Goal: Task Accomplishment & Management: Use online tool/utility

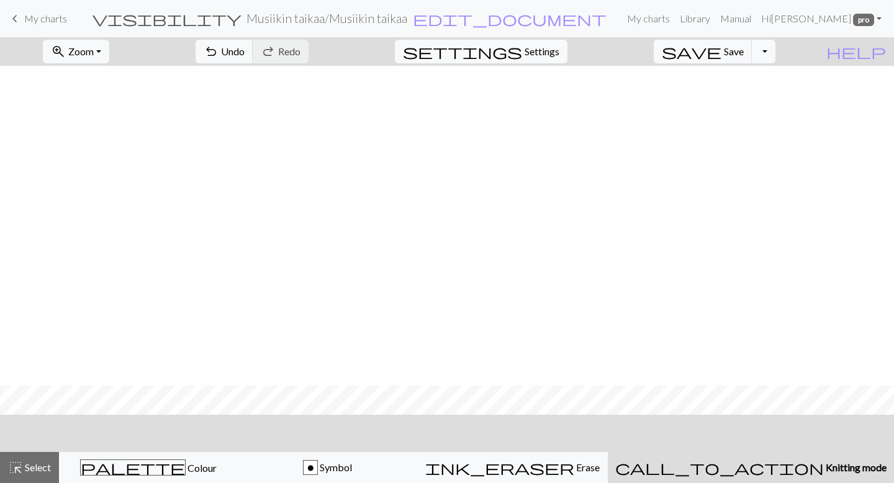
scroll to position [320, 0]
click at [14, 478] on button "highlight_alt Select Select" at bounding box center [29, 467] width 59 height 31
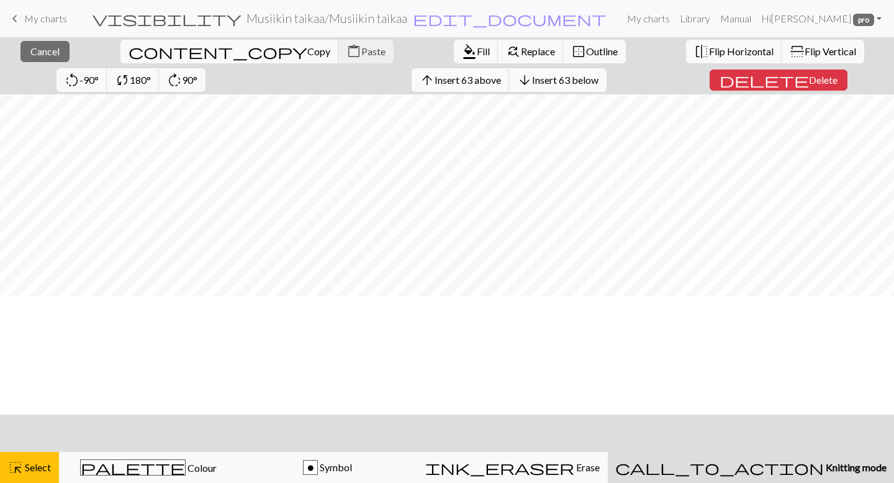
scroll to position [78, 0]
click at [709, 48] on span "Flip Horizontal" at bounding box center [741, 51] width 65 height 12
click at [45, 468] on span "Select" at bounding box center [37, 467] width 28 height 12
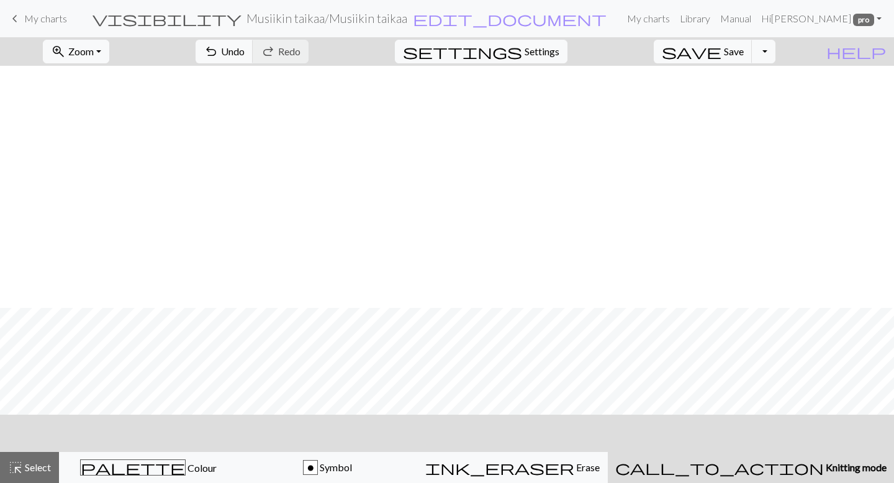
scroll to position [320, 0]
click at [109, 53] on button "zoom_in Zoom Zoom" at bounding box center [76, 52] width 66 height 24
click at [102, 83] on button "Fit all" at bounding box center [92, 79] width 98 height 20
click at [25, 474] on div "highlight_alt Select Select" at bounding box center [29, 467] width 43 height 15
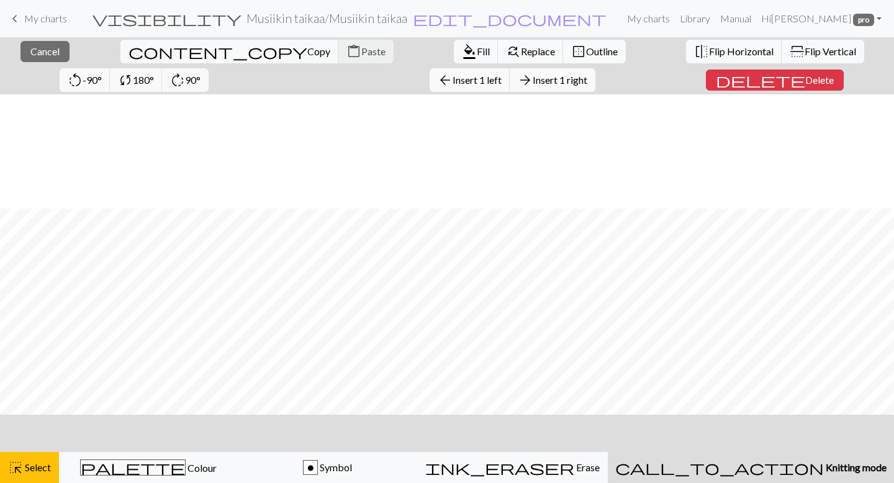
scroll to position [114, 0]
click at [452, 78] on span "Insert 1 left" at bounding box center [476, 80] width 49 height 12
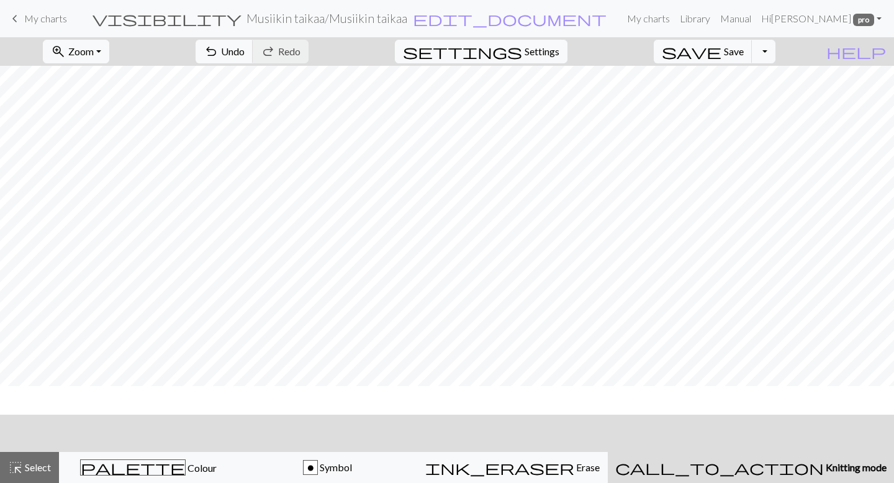
scroll to position [86, 0]
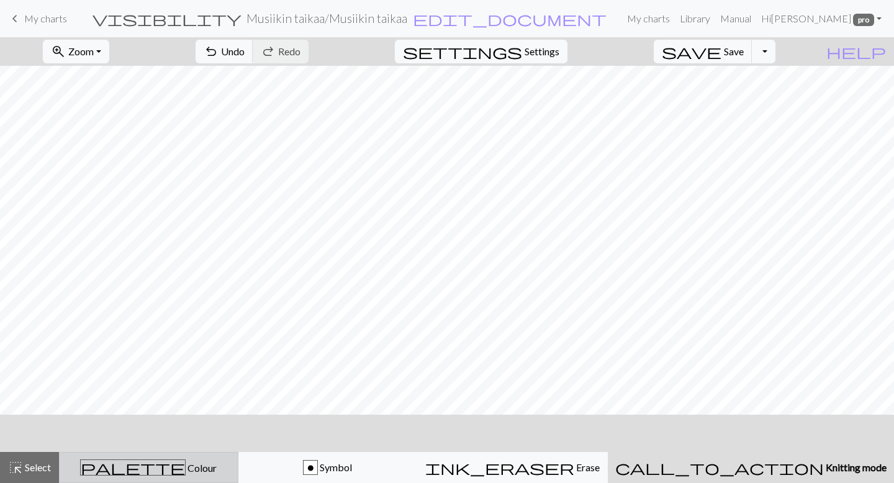
click at [156, 481] on button "palette Colour Colour" at bounding box center [148, 467] width 179 height 31
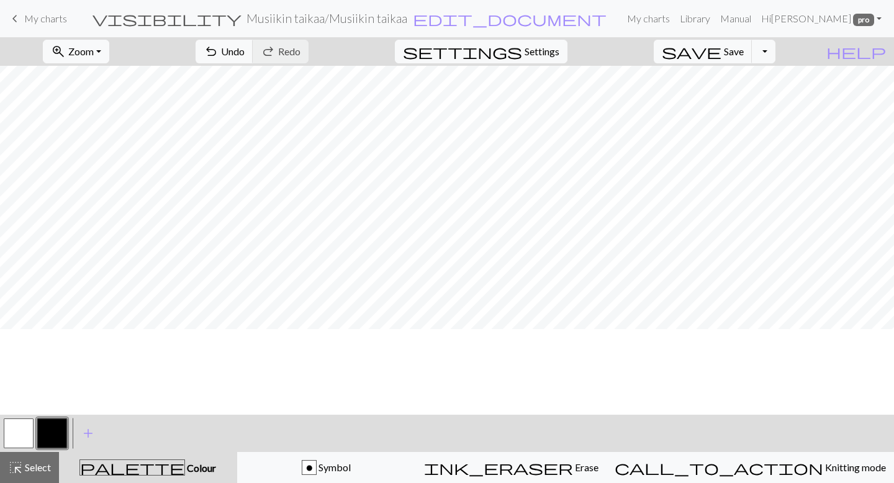
scroll to position [0, 0]
click at [721, 50] on span "save" at bounding box center [692, 51] width 60 height 17
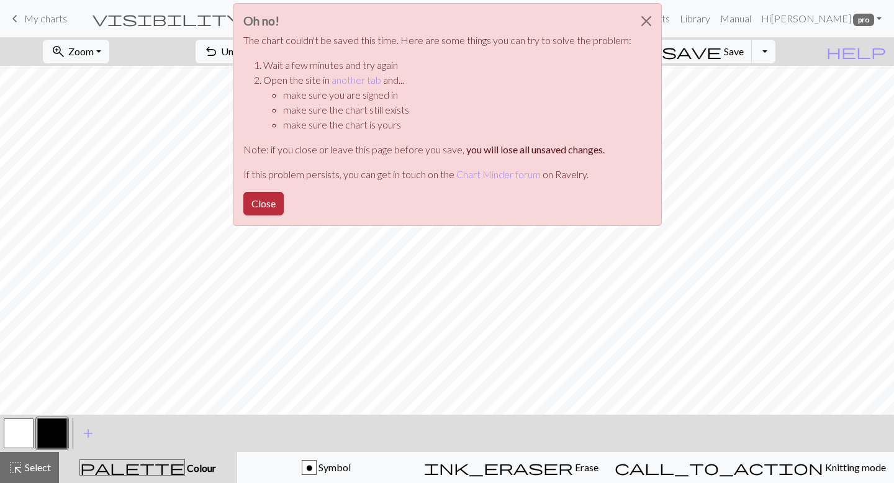
click at [270, 204] on button "Close" at bounding box center [263, 204] width 40 height 24
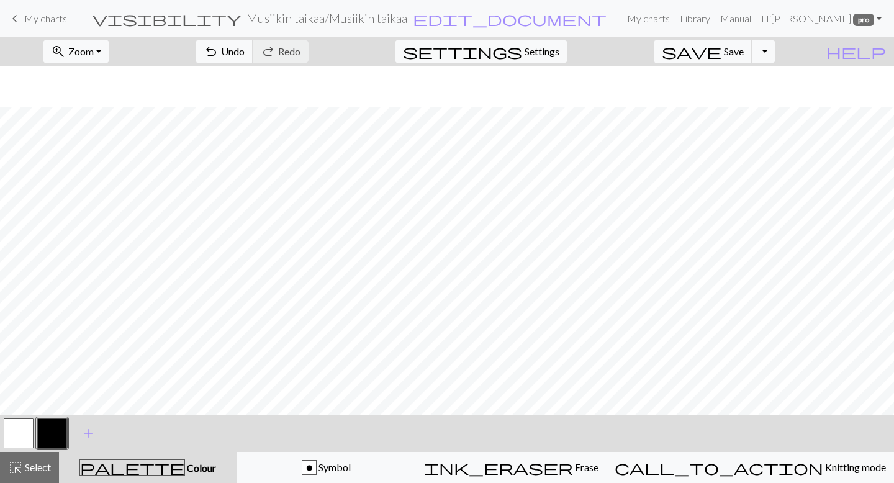
scroll to position [42, 0]
click at [15, 471] on span "highlight_alt" at bounding box center [15, 467] width 15 height 17
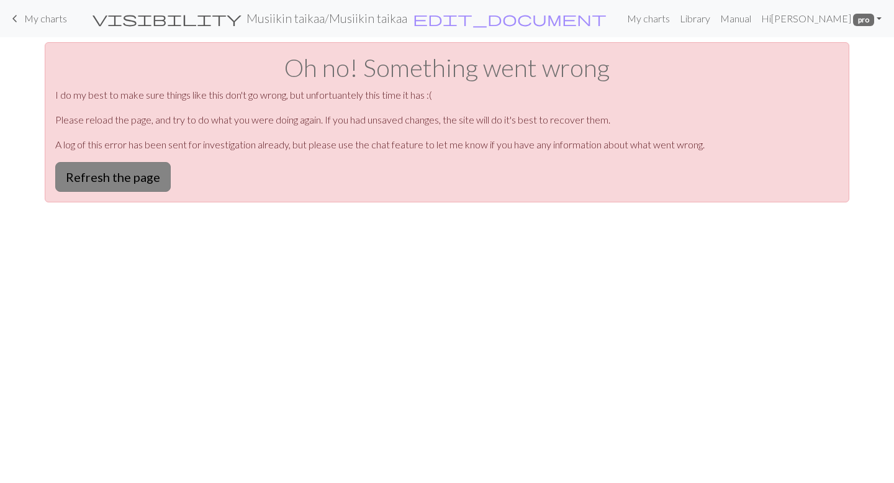
click at [117, 182] on button "Refresh the page" at bounding box center [112, 177] width 115 height 30
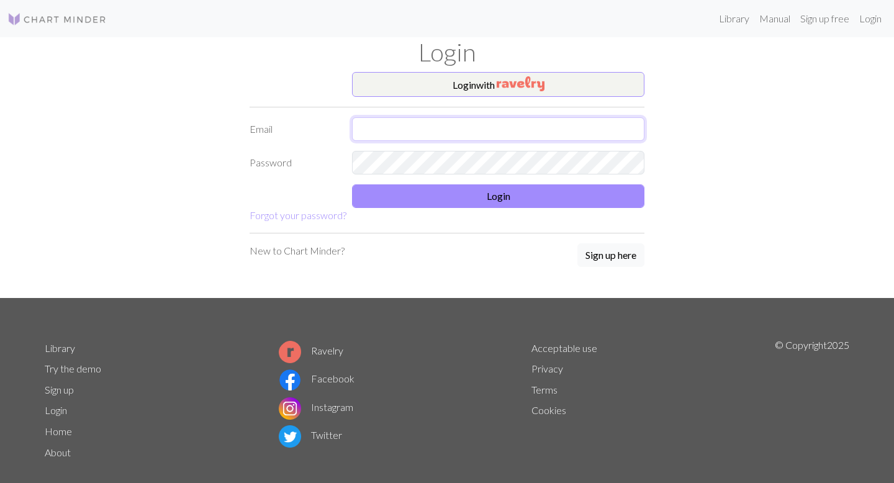
click at [447, 127] on input "text" at bounding box center [498, 129] width 292 height 24
type input "iida.mursula@gmail.com"
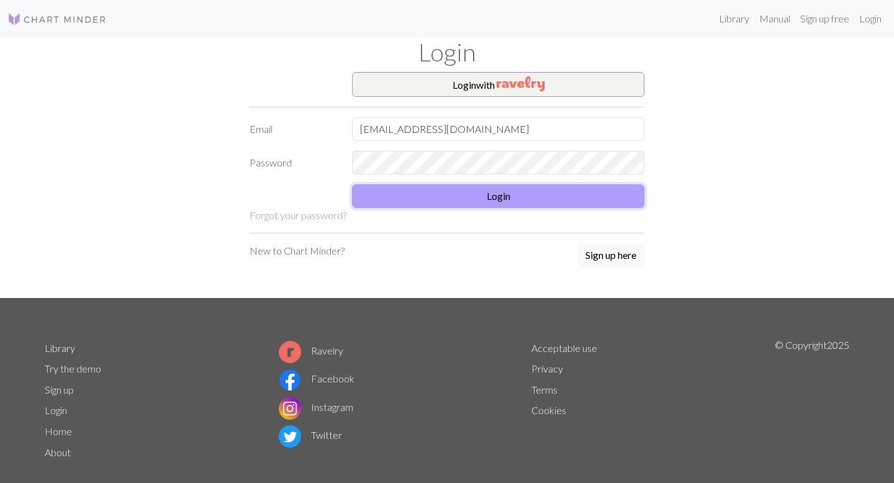
click at [488, 194] on button "Login" at bounding box center [498, 196] width 292 height 24
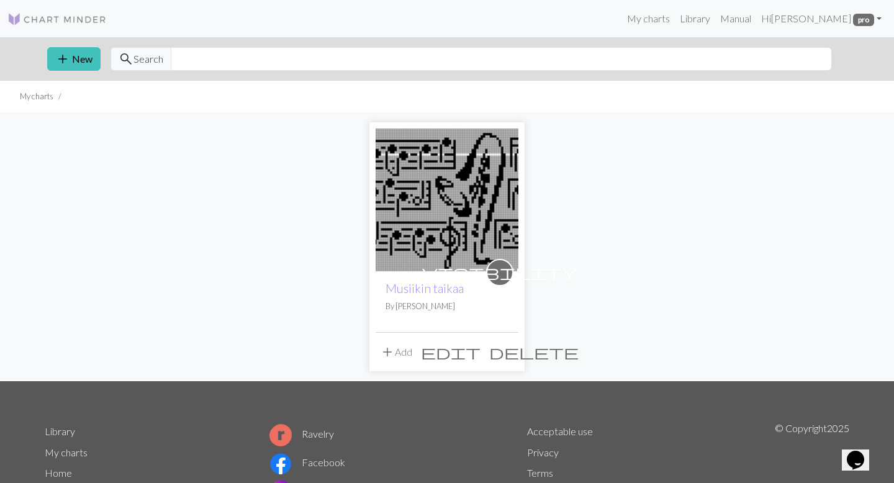
click at [483, 232] on img at bounding box center [446, 199] width 143 height 143
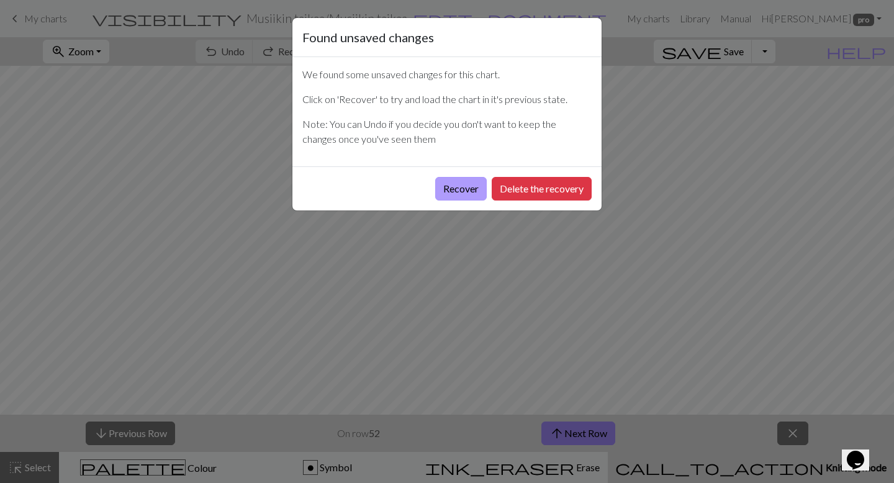
click at [454, 180] on button "Recover" at bounding box center [461, 189] width 52 height 24
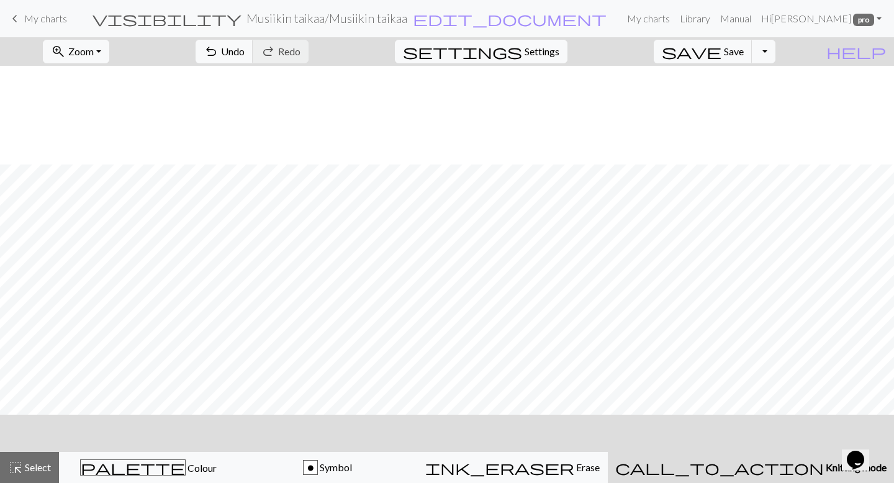
scroll to position [379, 0]
click at [94, 54] on span "Zoom" at bounding box center [80, 51] width 25 height 12
click at [117, 82] on button "Fit all" at bounding box center [92, 79] width 98 height 20
click at [16, 463] on span "highlight_alt" at bounding box center [15, 467] width 15 height 17
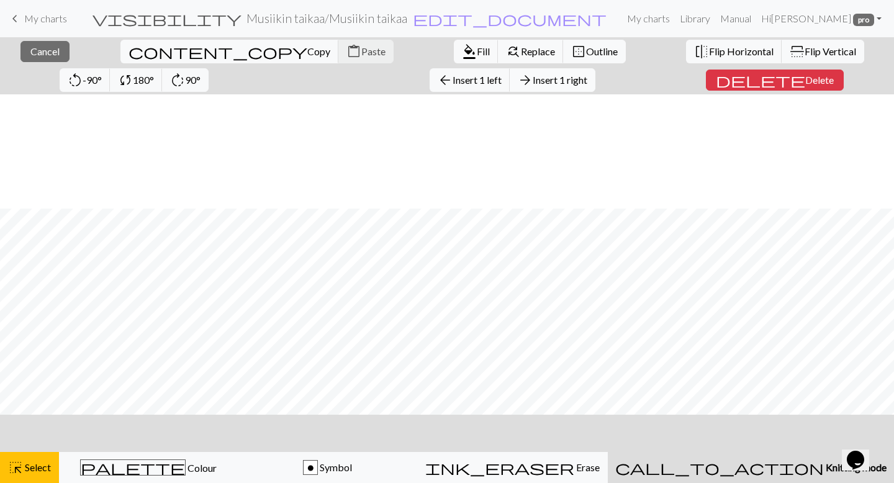
scroll to position [114, 0]
click at [518, 81] on span "arrow_forward" at bounding box center [525, 79] width 15 height 17
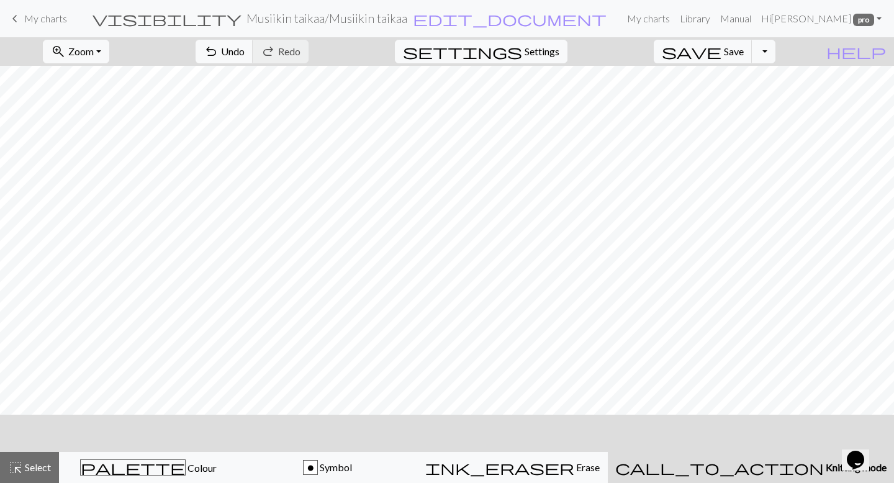
scroll to position [86, 0]
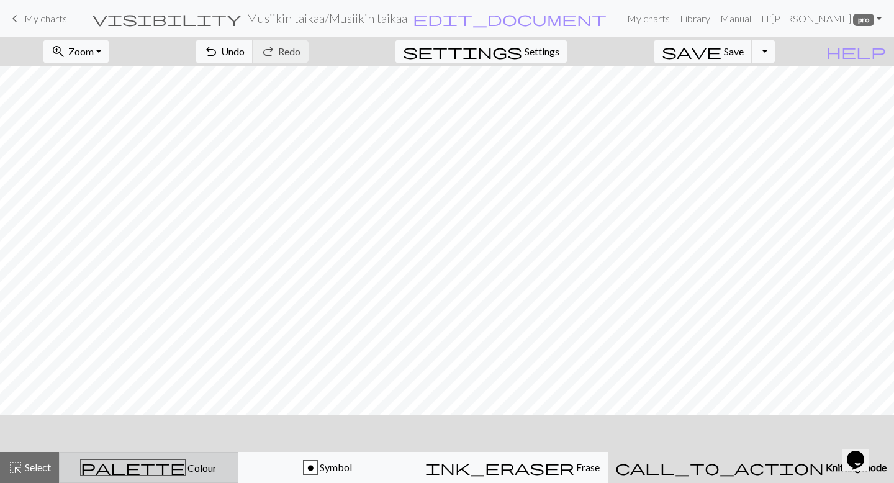
click at [186, 466] on span "Colour" at bounding box center [201, 468] width 31 height 12
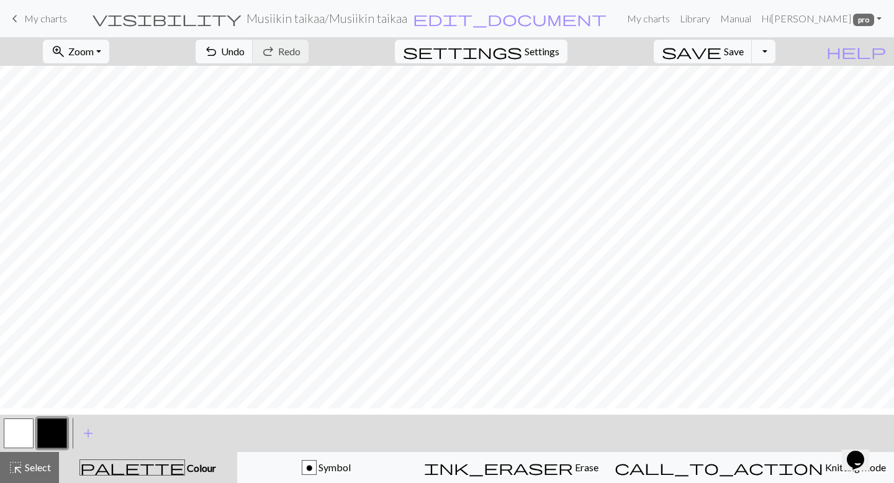
scroll to position [0, 0]
click at [109, 57] on button "zoom_in Zoom Zoom" at bounding box center [76, 52] width 66 height 24
click at [123, 105] on button "Fit width" at bounding box center [92, 99] width 98 height 20
click at [109, 53] on button "zoom_in Zoom Zoom" at bounding box center [76, 52] width 66 height 24
click at [114, 82] on button "Fit all" at bounding box center [92, 79] width 98 height 20
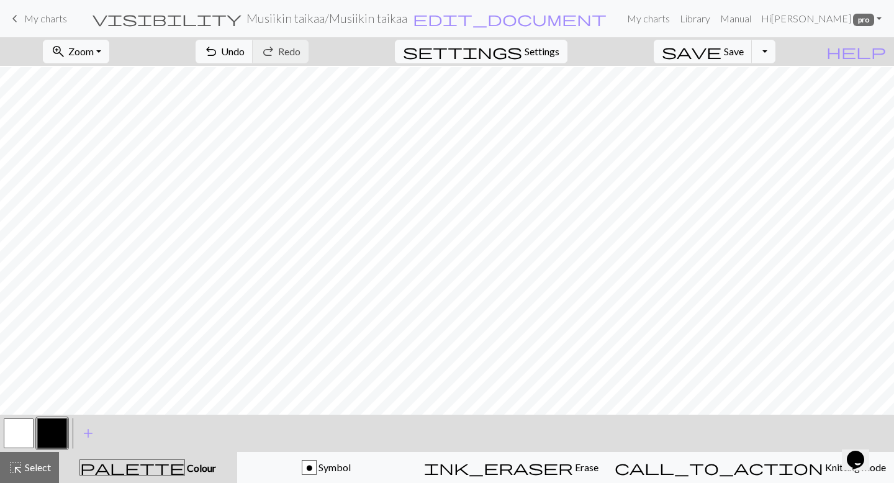
scroll to position [86, 0]
click at [40, 477] on button "highlight_alt Select Select" at bounding box center [29, 467] width 59 height 31
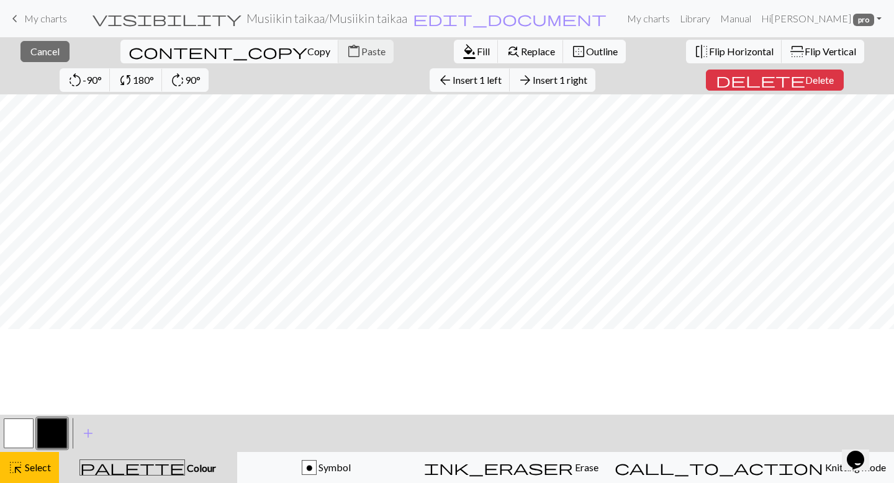
scroll to position [0, 0]
click at [452, 78] on span "Insert 1 left" at bounding box center [476, 80] width 49 height 12
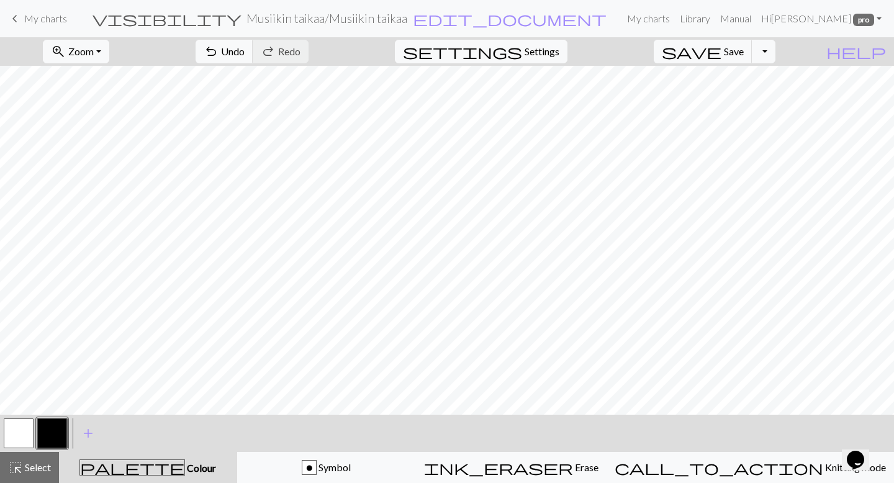
click at [22, 421] on button "button" at bounding box center [19, 433] width 30 height 30
click at [109, 50] on button "zoom_in Zoom Zoom" at bounding box center [76, 52] width 66 height 24
click at [110, 101] on button "Fit width" at bounding box center [92, 99] width 98 height 20
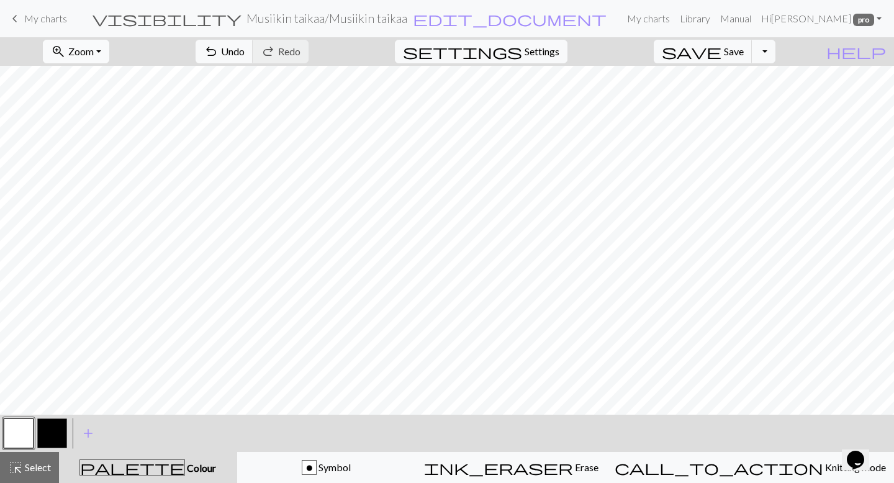
click at [109, 49] on button "zoom_in Zoom Zoom" at bounding box center [76, 52] width 66 height 24
click at [112, 77] on button "Fit all" at bounding box center [92, 79] width 98 height 20
click at [24, 467] on span "Select" at bounding box center [37, 467] width 28 height 12
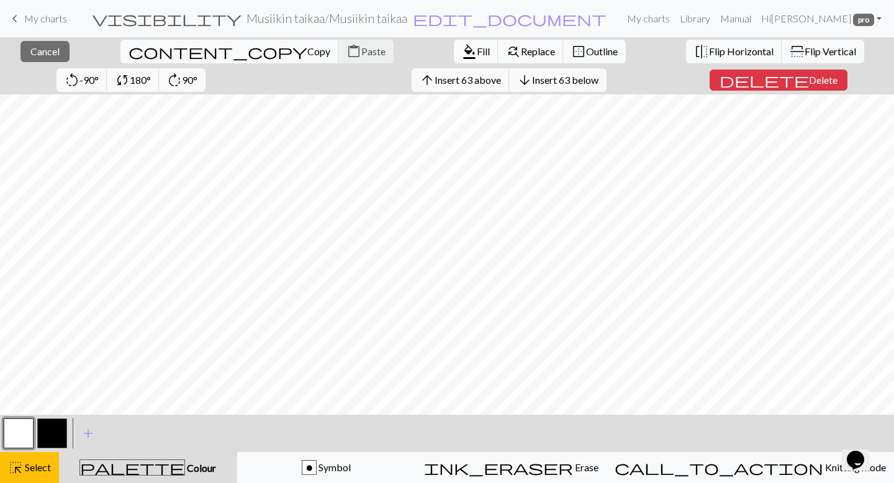
scroll to position [0, 0]
click at [34, 468] on span "Select" at bounding box center [37, 467] width 28 height 12
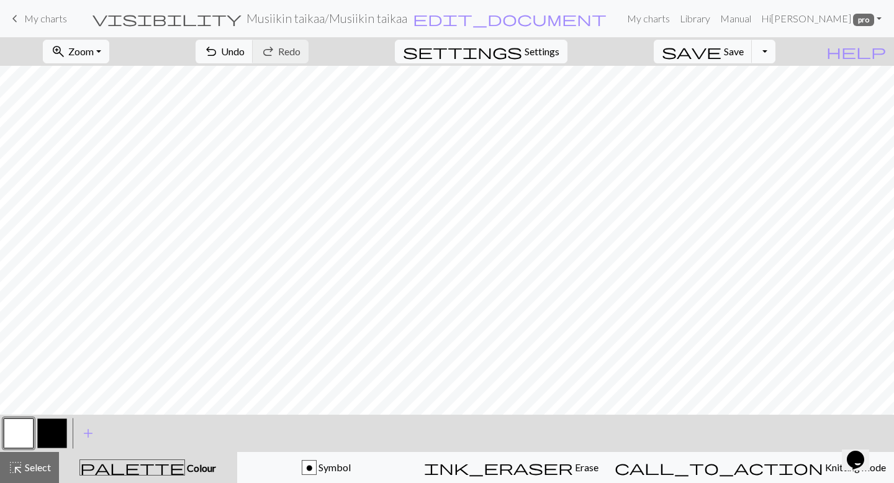
click at [775, 54] on button "Toggle Dropdown" at bounding box center [764, 52] width 24 height 24
click at [755, 84] on button "file_copy Save a copy" at bounding box center [672, 79] width 205 height 20
click at [721, 52] on span "save" at bounding box center [692, 51] width 60 height 17
click at [775, 50] on button "Toggle Dropdown" at bounding box center [764, 52] width 24 height 24
click at [757, 73] on button "file_copy Save a copy" at bounding box center [672, 79] width 205 height 20
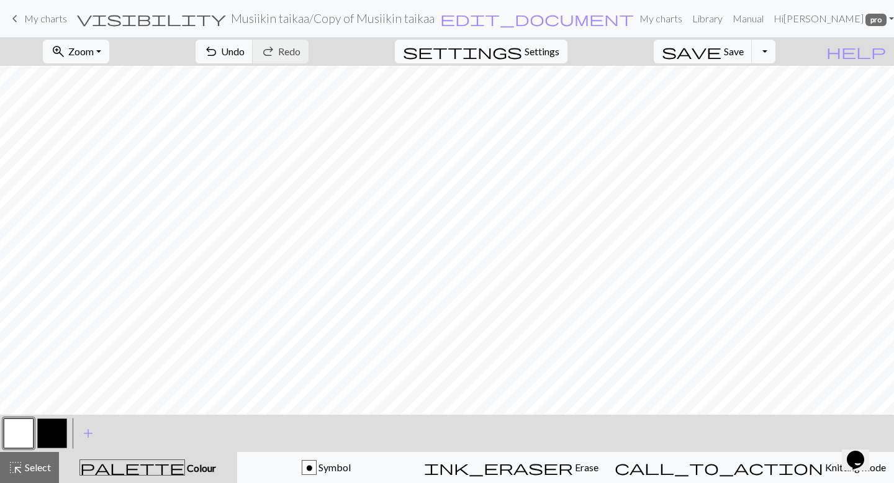
click at [40, 19] on span "My charts" at bounding box center [45, 18] width 43 height 12
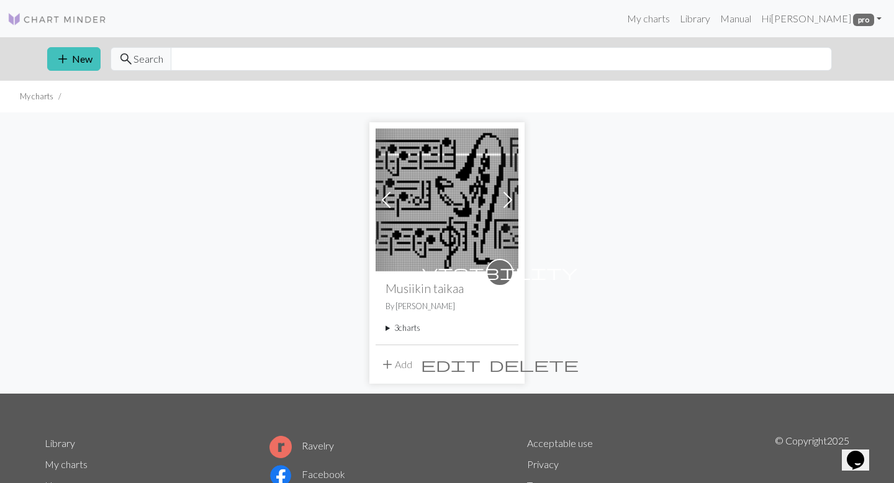
click at [494, 274] on span "visibility" at bounding box center [499, 272] width 155 height 19
click at [473, 220] on img at bounding box center [446, 199] width 143 height 143
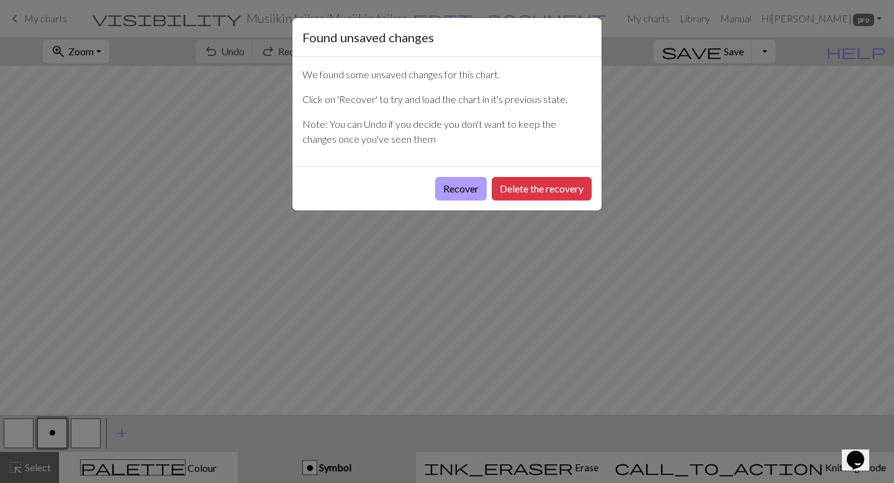
click at [465, 182] on button "Recover" at bounding box center [461, 189] width 52 height 24
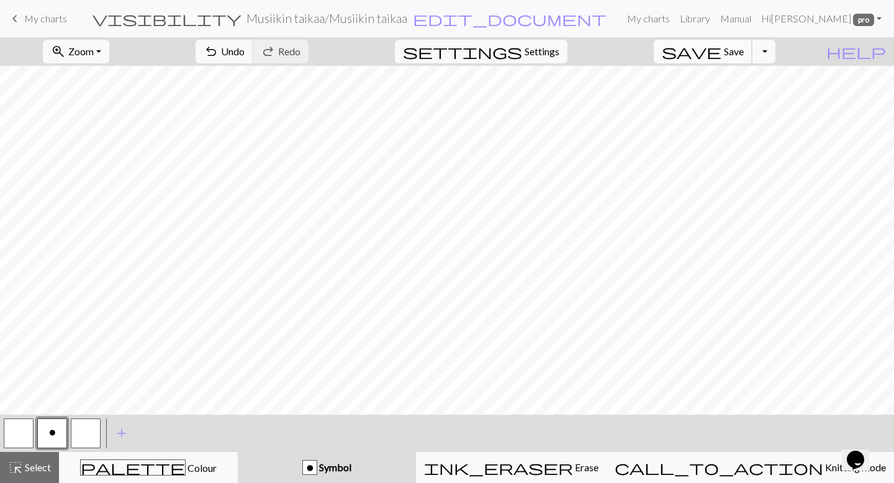
click at [743, 53] on span "Save" at bounding box center [734, 51] width 20 height 12
click at [775, 52] on button "Toggle Dropdown" at bounding box center [764, 52] width 24 height 24
click at [756, 74] on button "file_copy Save a copy" at bounding box center [672, 79] width 205 height 20
click at [742, 53] on button "save Save Save" at bounding box center [702, 52] width 99 height 24
click at [36, 17] on span "My charts" at bounding box center [45, 18] width 43 height 12
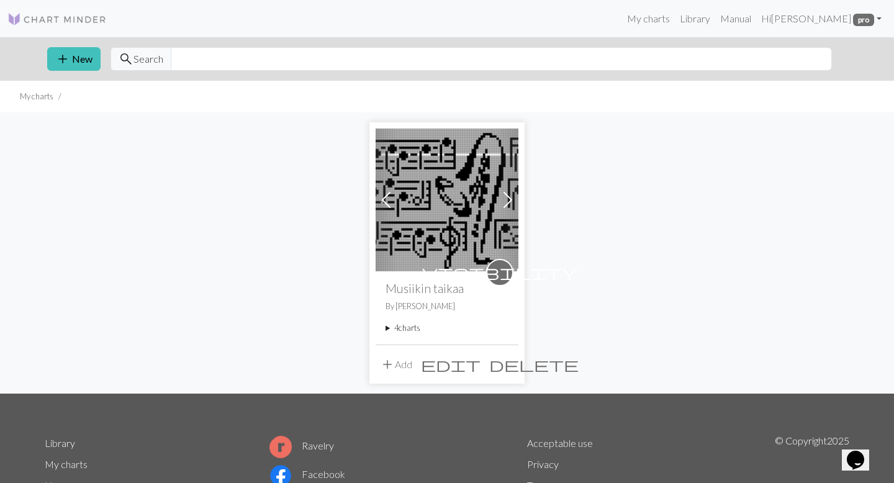
click at [416, 326] on summary "4 charts" at bounding box center [446, 328] width 123 height 12
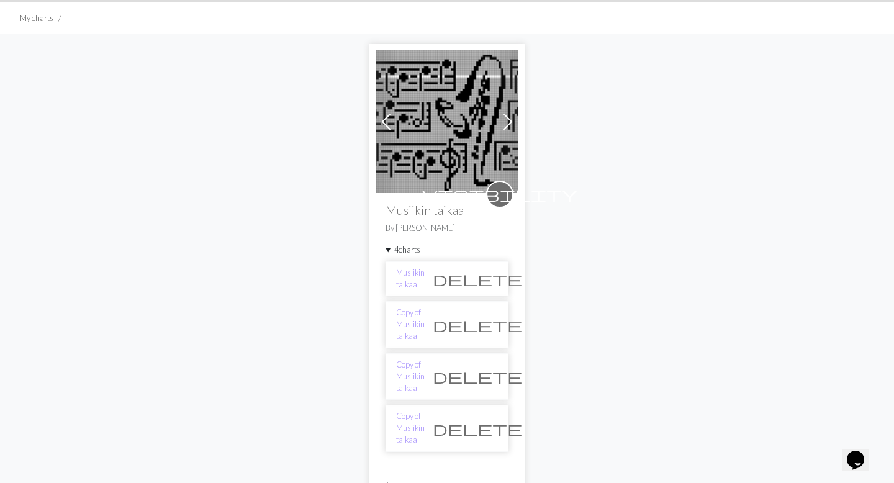
scroll to position [82, 0]
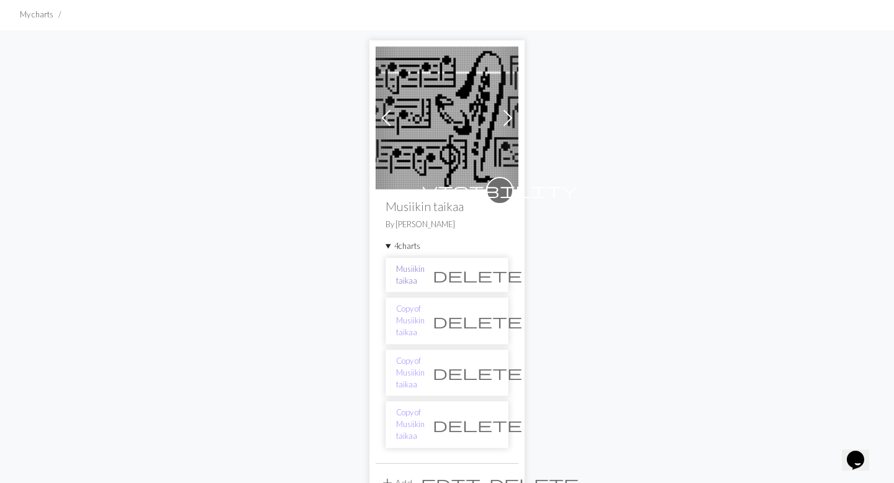
click at [424, 272] on link "Musiikin taikaa" at bounding box center [410, 275] width 29 height 24
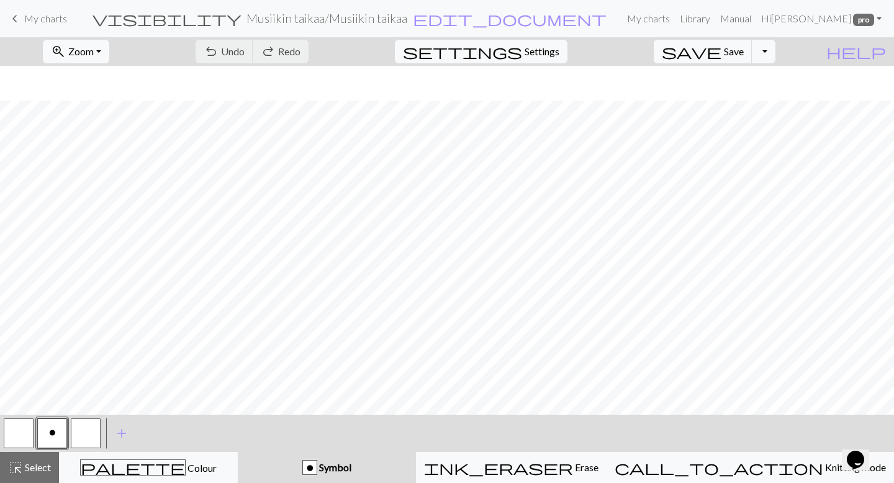
scroll to position [489, 0]
click at [94, 51] on span "Zoom" at bounding box center [80, 51] width 25 height 12
click at [104, 78] on button "Fit all" at bounding box center [92, 79] width 98 height 20
click at [35, 17] on span "My charts" at bounding box center [45, 18] width 43 height 12
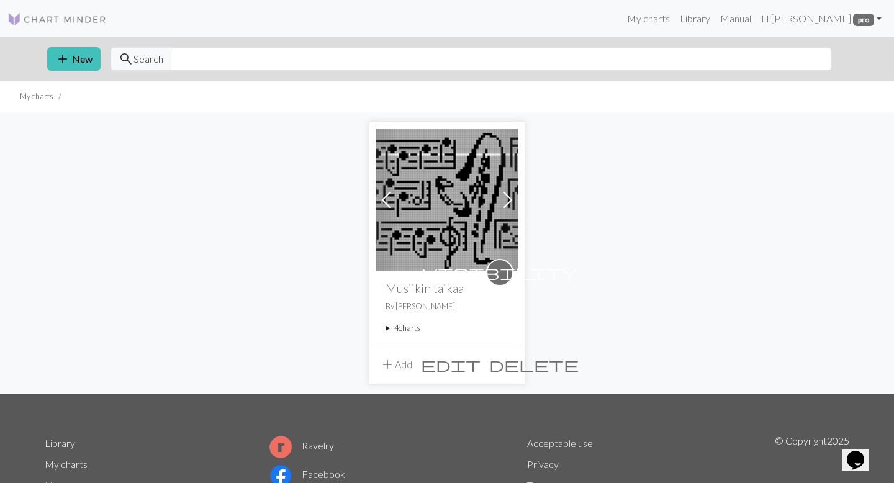
click at [416, 328] on summary "4 charts" at bounding box center [446, 328] width 123 height 12
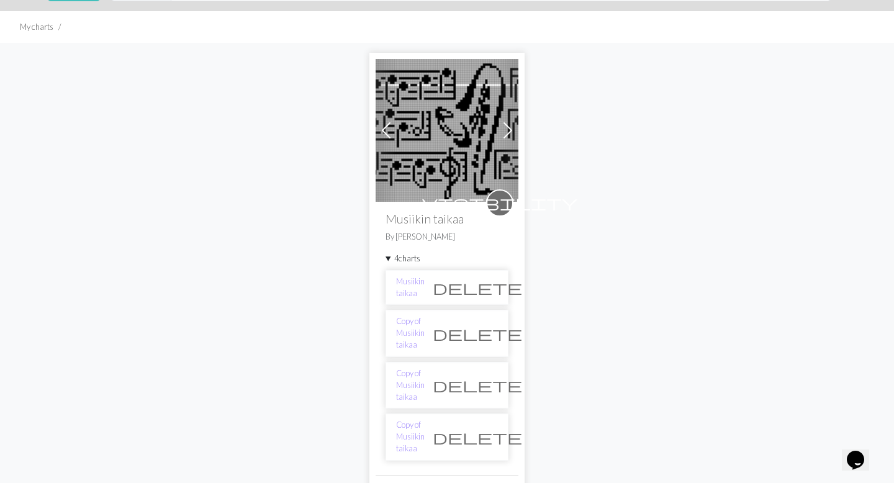
scroll to position [73, 0]
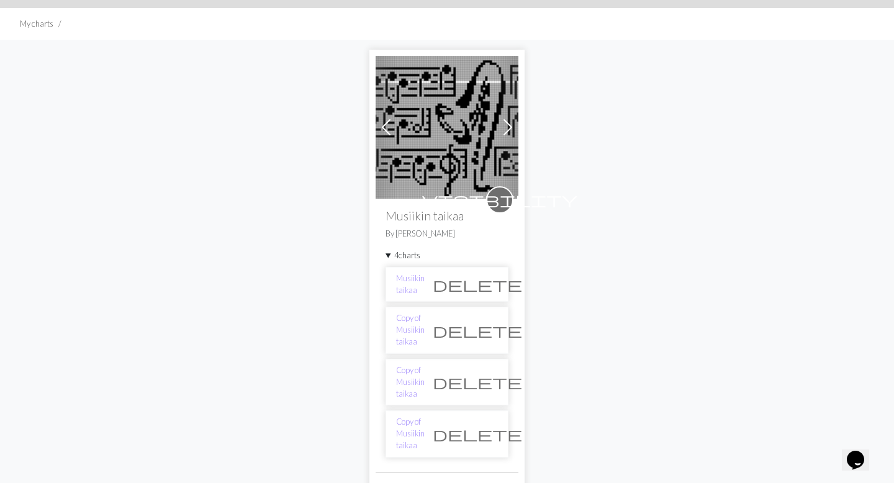
click at [487, 326] on span "delete" at bounding box center [477, 329] width 89 height 17
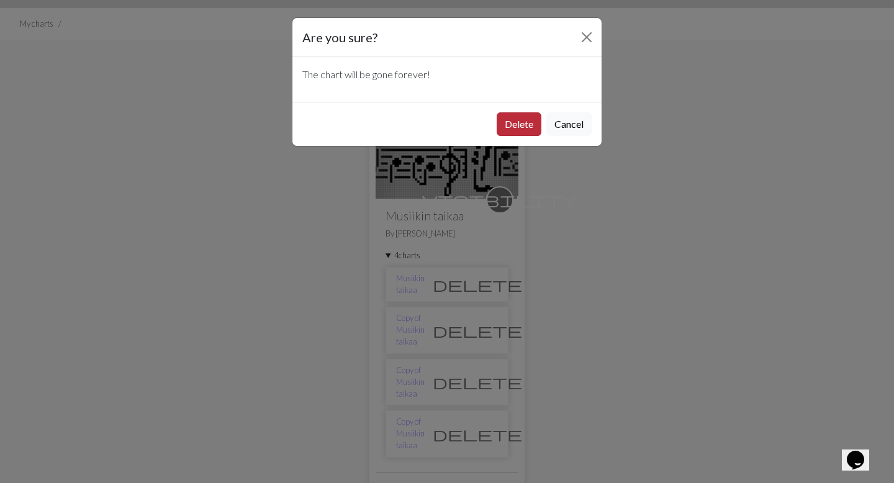
click at [514, 116] on button "Delete" at bounding box center [518, 124] width 45 height 24
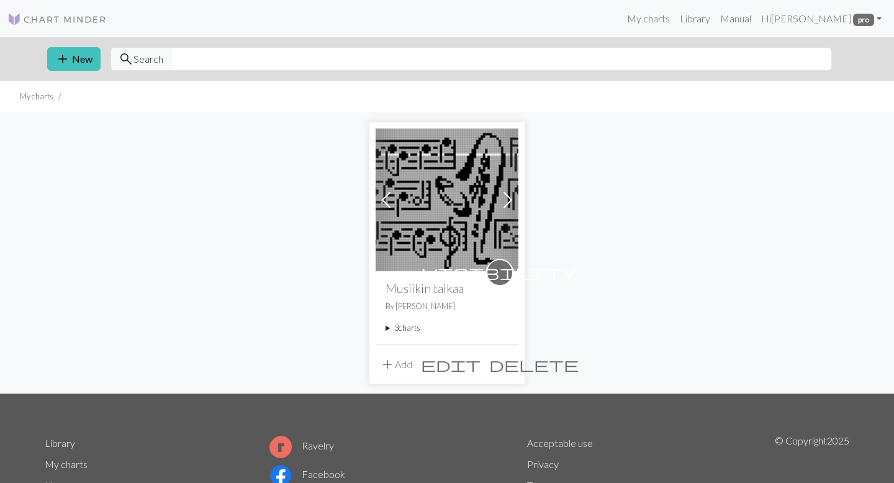
scroll to position [73, 0]
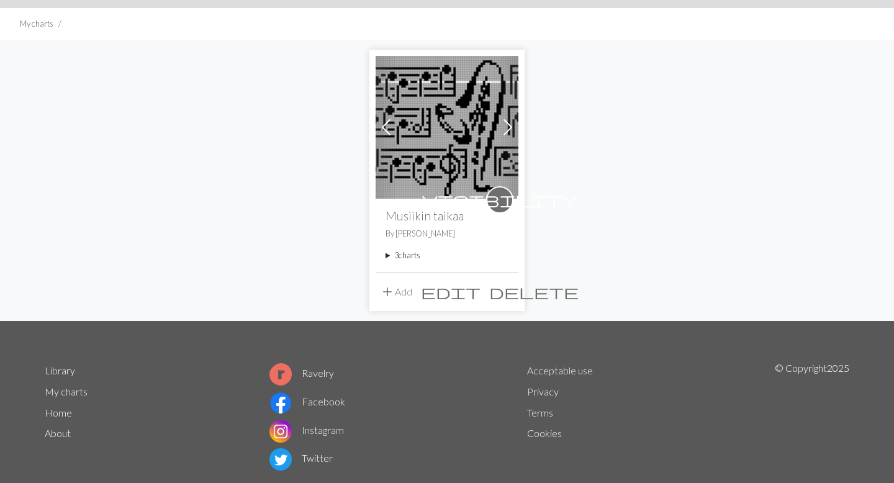
click at [407, 255] on summary "3 charts" at bounding box center [446, 255] width 123 height 12
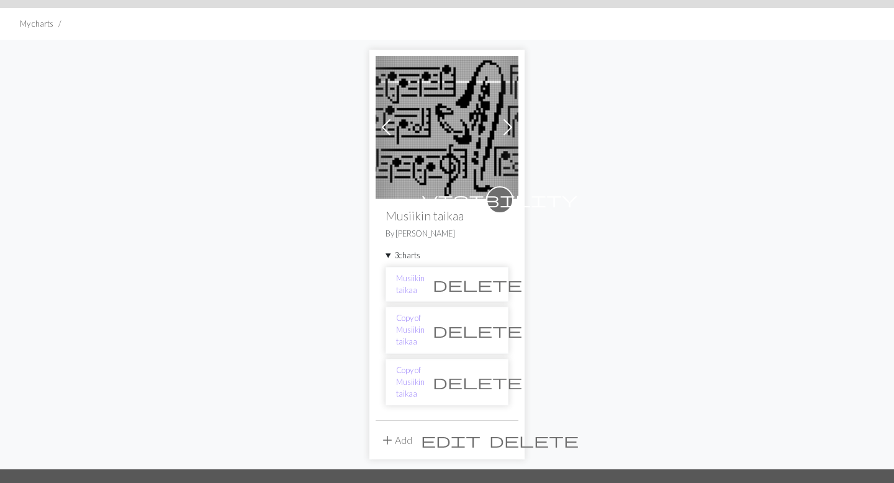
click at [487, 326] on span "delete" at bounding box center [477, 329] width 89 height 17
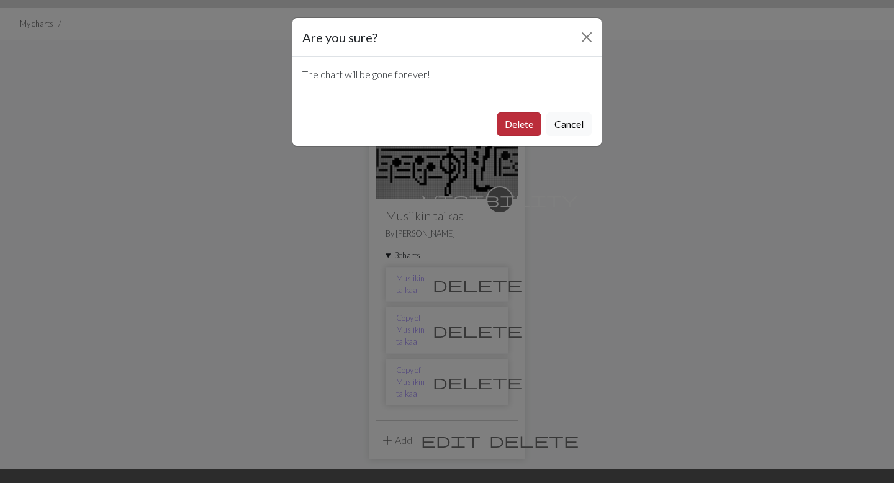
click at [526, 127] on button "Delete" at bounding box center [518, 124] width 45 height 24
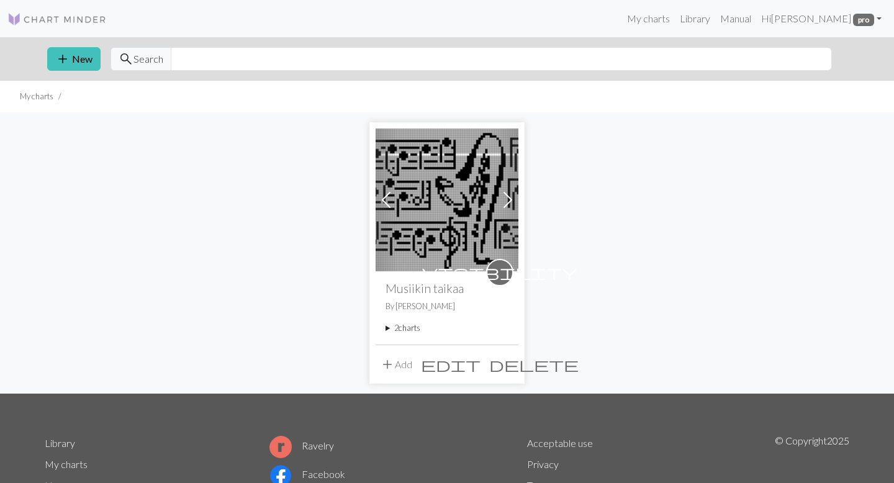
click at [416, 330] on summary "2 charts" at bounding box center [446, 328] width 123 height 12
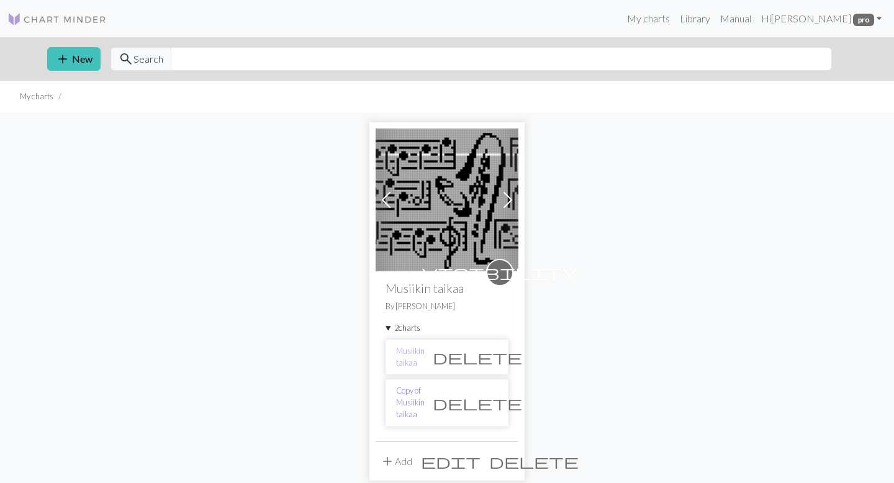
click at [424, 395] on link "Copy of Musiikin taikaa" at bounding box center [410, 403] width 29 height 36
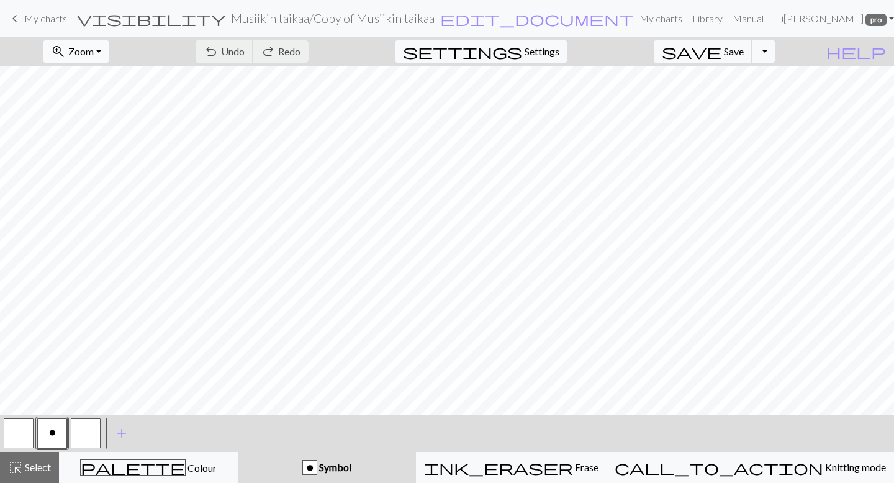
click at [66, 50] on span "zoom_in" at bounding box center [58, 51] width 15 height 17
click at [93, 77] on button "Fit all" at bounding box center [92, 79] width 98 height 20
click at [474, 22] on span "edit_document" at bounding box center [537, 18] width 194 height 17
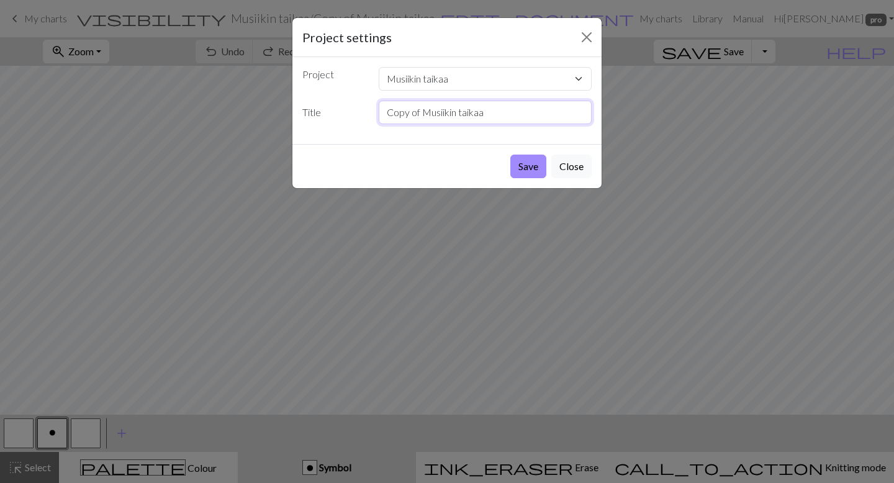
drag, startPoint x: 488, startPoint y: 112, endPoint x: 425, endPoint y: 116, distance: 63.4
click at [425, 116] on input "Copy of Musiikin taikaa" at bounding box center [485, 113] width 213 height 24
click at [419, 113] on input "Copy of Musiikin taikaa" at bounding box center [485, 113] width 213 height 24
type input "Musiikin taikaa vasen"
click at [526, 165] on button "Save" at bounding box center [528, 167] width 36 height 24
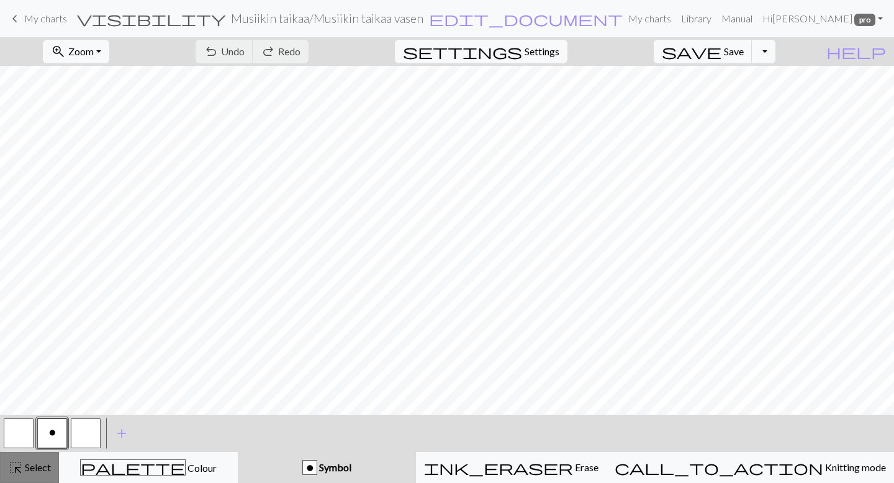
click at [34, 465] on span "Select" at bounding box center [37, 467] width 28 height 12
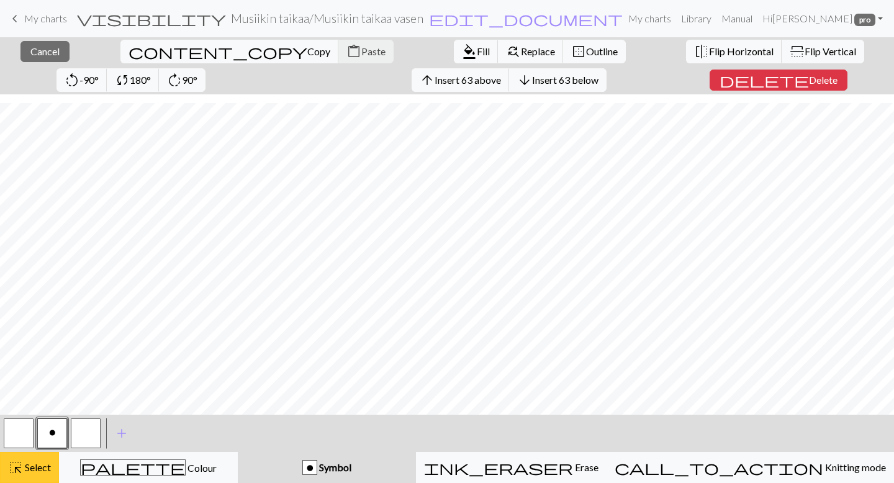
scroll to position [114, 0]
click at [709, 50] on span "Flip Horizontal" at bounding box center [741, 51] width 65 height 12
click at [30, 472] on span "Select" at bounding box center [37, 467] width 28 height 12
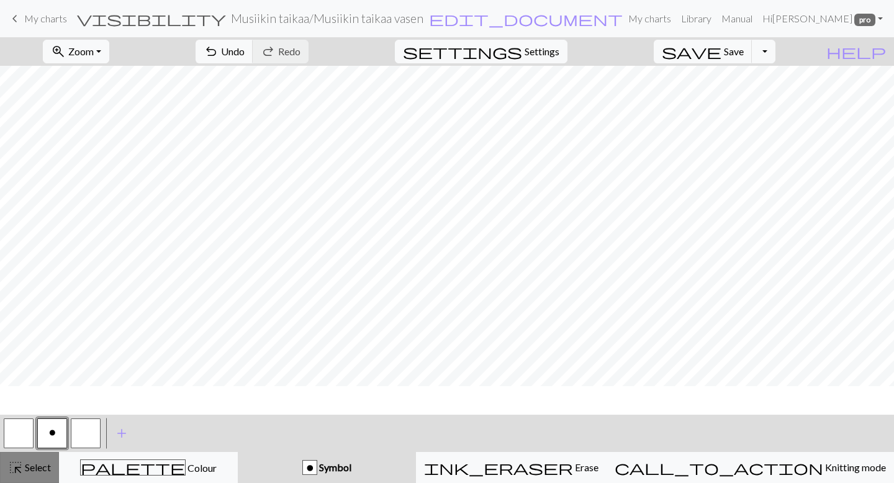
scroll to position [86, 0]
click at [721, 52] on span "save" at bounding box center [692, 51] width 60 height 17
click at [17, 20] on span "keyboard_arrow_left" at bounding box center [14, 18] width 15 height 17
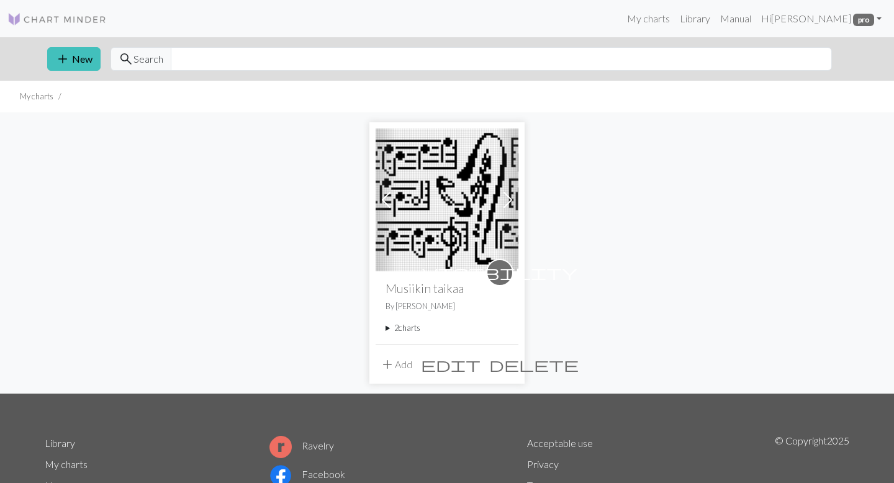
click at [406, 330] on summary "2 charts" at bounding box center [446, 328] width 123 height 12
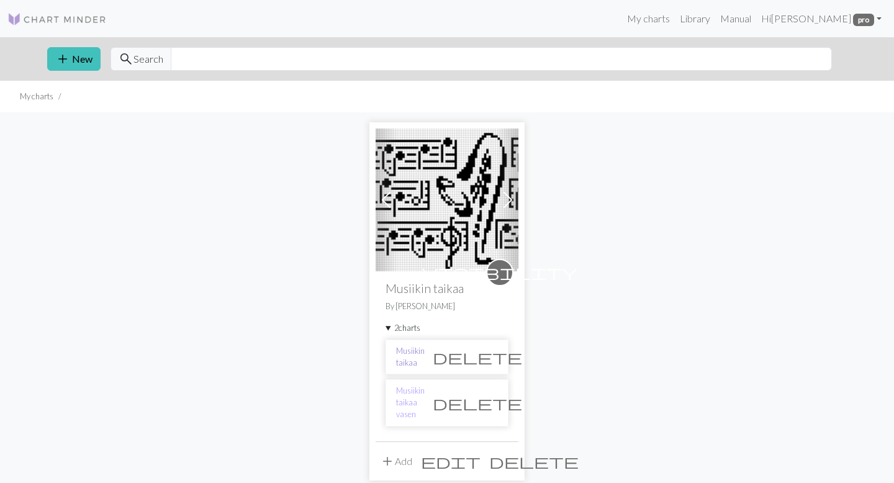
click at [416, 353] on link "Musiikin taikaa" at bounding box center [410, 357] width 29 height 24
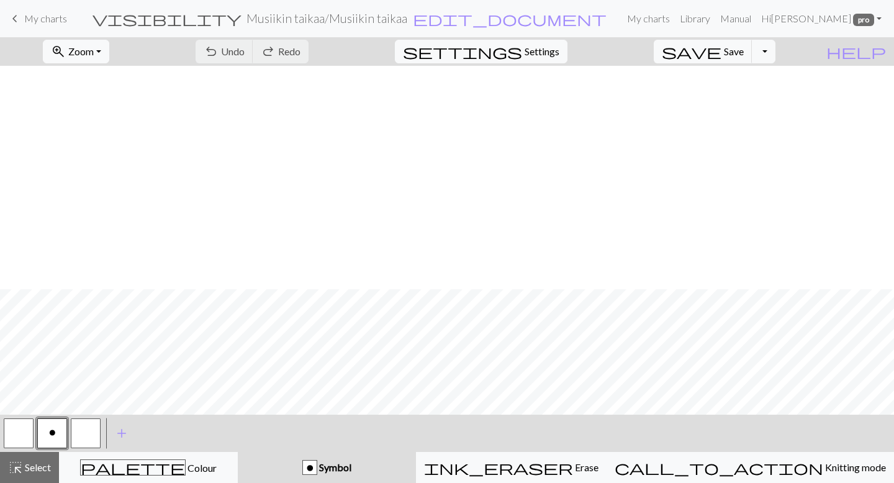
scroll to position [445, 0]
click at [66, 51] on span "zoom_in" at bounding box center [58, 51] width 15 height 17
click at [94, 79] on button "Fit all" at bounding box center [92, 79] width 98 height 20
click at [456, 20] on span "edit_document" at bounding box center [510, 18] width 194 height 17
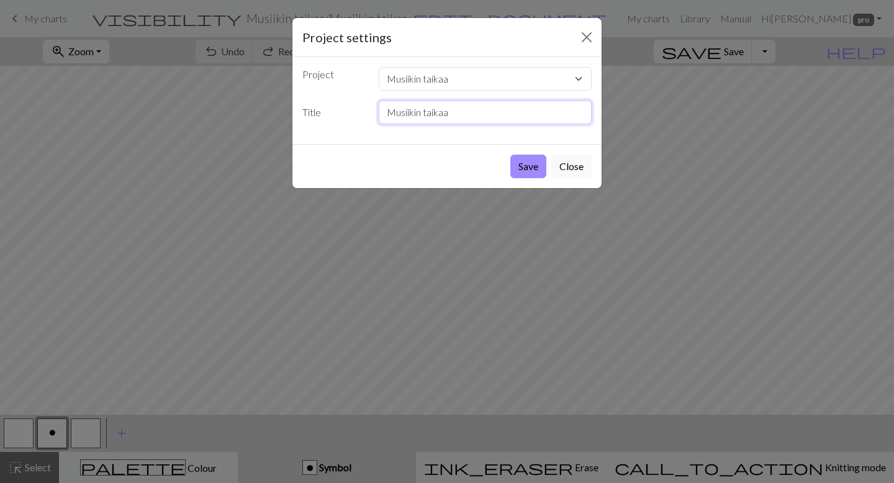
click at [468, 113] on input "Musiikin taikaa" at bounding box center [485, 113] width 213 height 24
type input "Musiikin taikaa oikea"
click at [527, 166] on button "Save" at bounding box center [528, 167] width 36 height 24
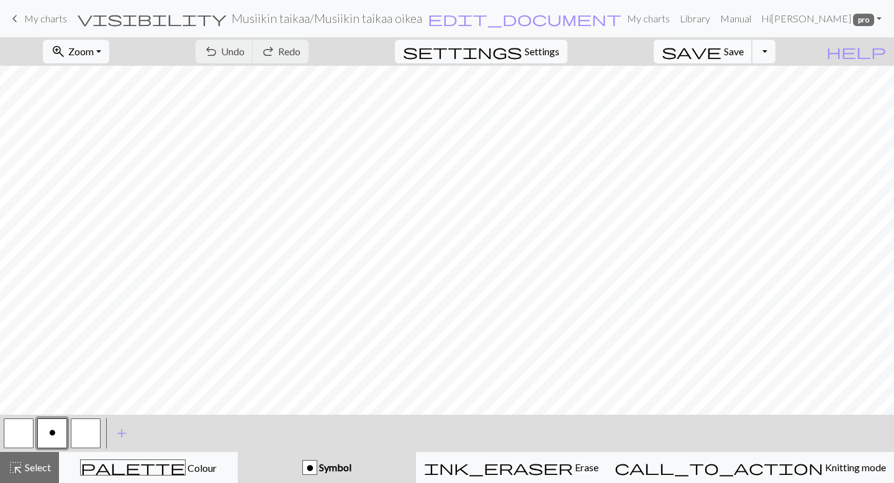
click at [752, 58] on button "save Save Save" at bounding box center [702, 52] width 99 height 24
click at [14, 17] on span "keyboard_arrow_left" at bounding box center [14, 18] width 15 height 17
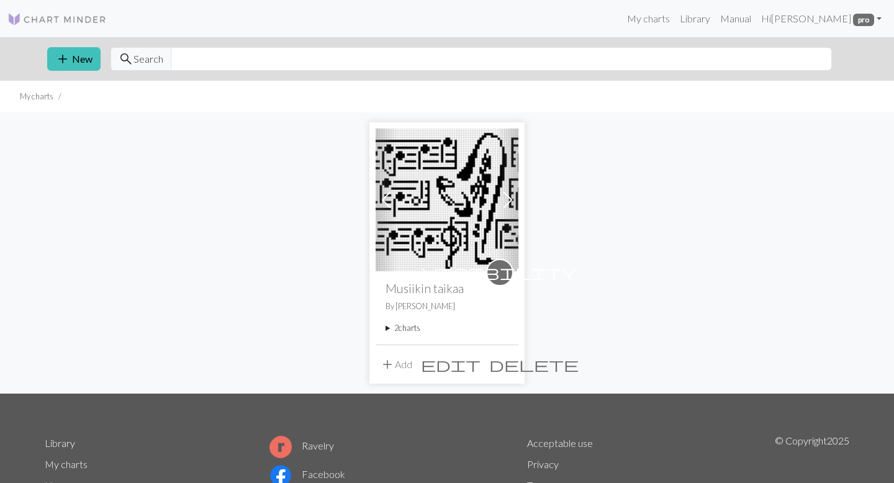
click at [411, 326] on summary "2 charts" at bounding box center [446, 328] width 123 height 12
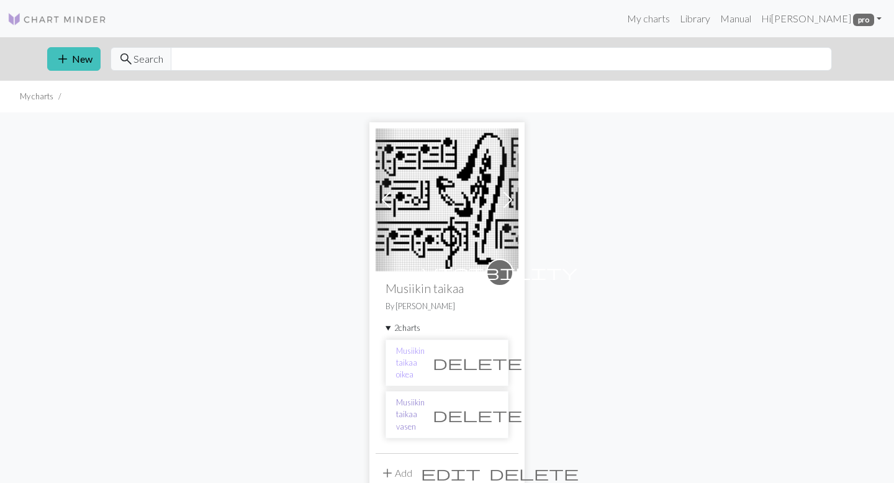
click at [424, 397] on link "Musiikin taikaa vasen" at bounding box center [410, 415] width 29 height 36
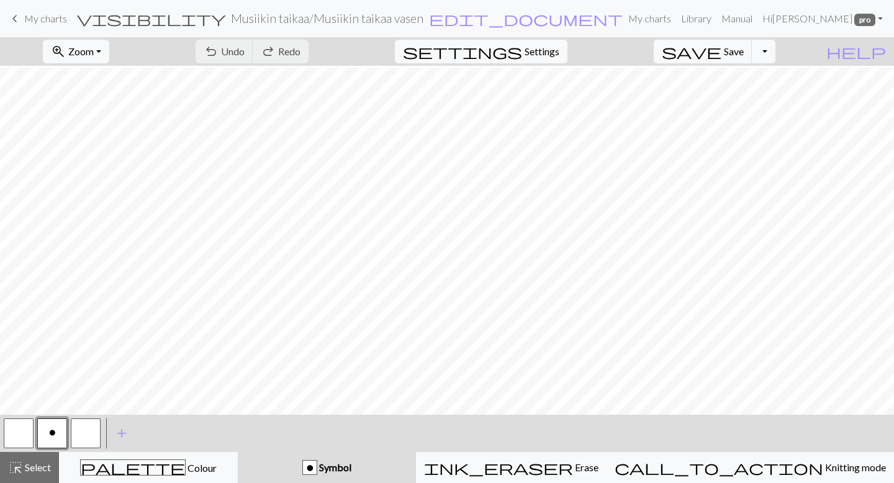
scroll to position [377, 0]
click at [94, 51] on span "Zoom" at bounding box center [80, 51] width 25 height 12
click at [110, 79] on button "Fit all" at bounding box center [92, 79] width 98 height 20
click at [109, 53] on button "zoom_in Zoom Zoom" at bounding box center [76, 52] width 66 height 24
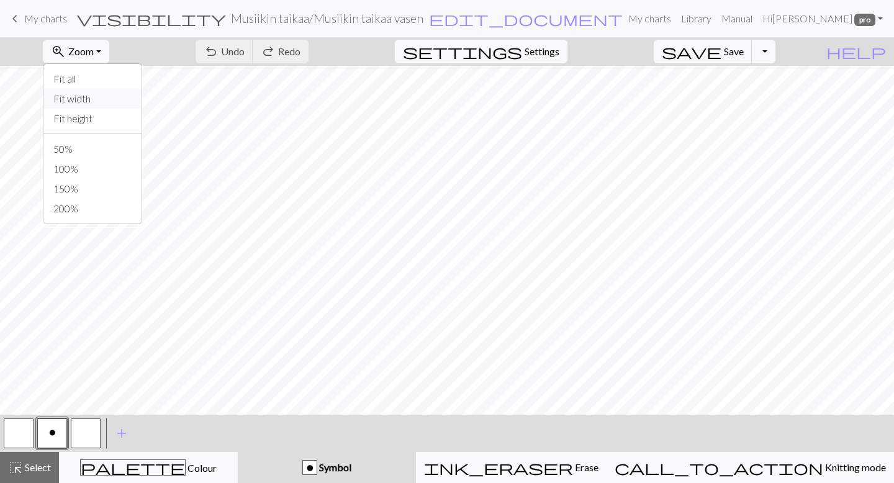
click at [116, 104] on button "Fit width" at bounding box center [92, 99] width 98 height 20
click at [22, 439] on button "button" at bounding box center [19, 433] width 30 height 30
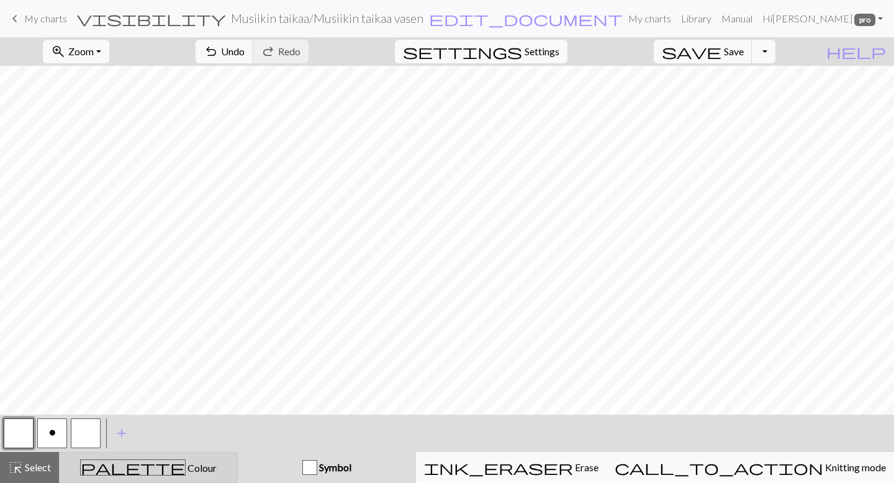
click at [148, 459] on span "palette" at bounding box center [133, 467] width 104 height 17
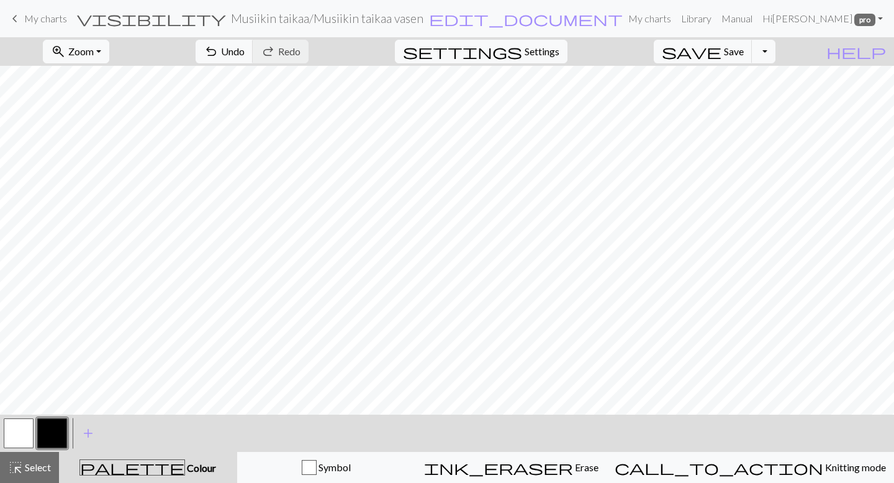
click at [16, 435] on button "button" at bounding box center [19, 433] width 30 height 30
click at [49, 433] on button "button" at bounding box center [52, 433] width 30 height 30
click at [17, 436] on button "button" at bounding box center [19, 433] width 30 height 30
click at [43, 438] on button "button" at bounding box center [52, 433] width 30 height 30
click at [13, 438] on button "button" at bounding box center [19, 433] width 30 height 30
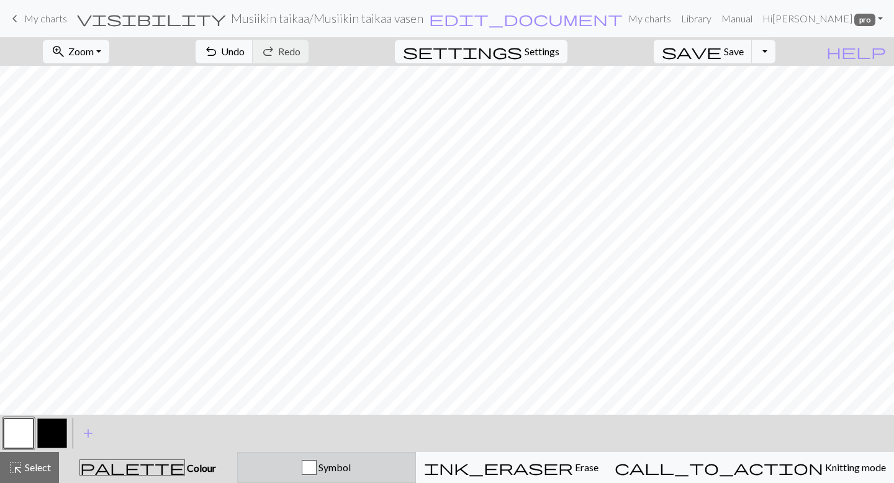
click at [274, 477] on button "Symbol" at bounding box center [326, 467] width 179 height 31
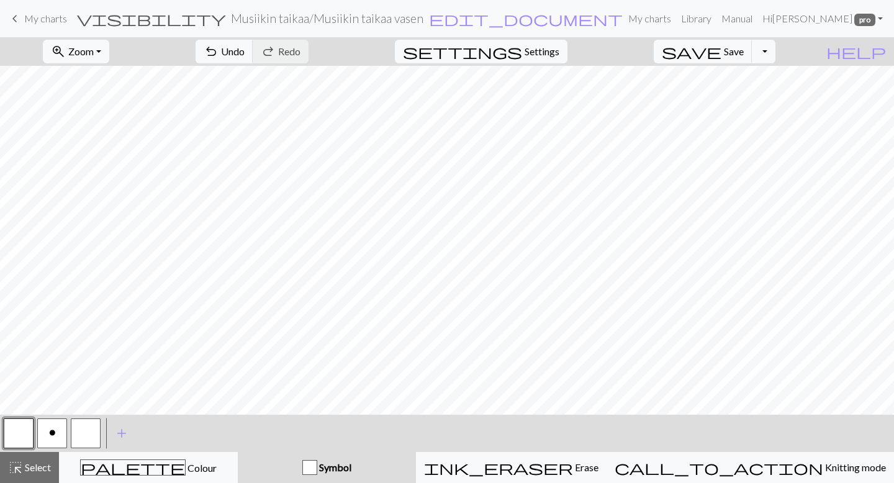
click at [19, 432] on button "button" at bounding box center [19, 433] width 30 height 30
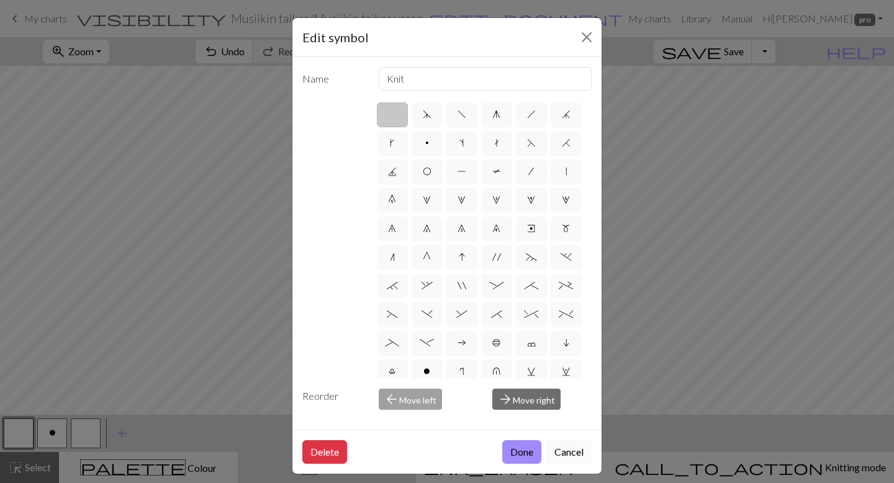
click at [580, 459] on button "Cancel" at bounding box center [568, 452] width 45 height 24
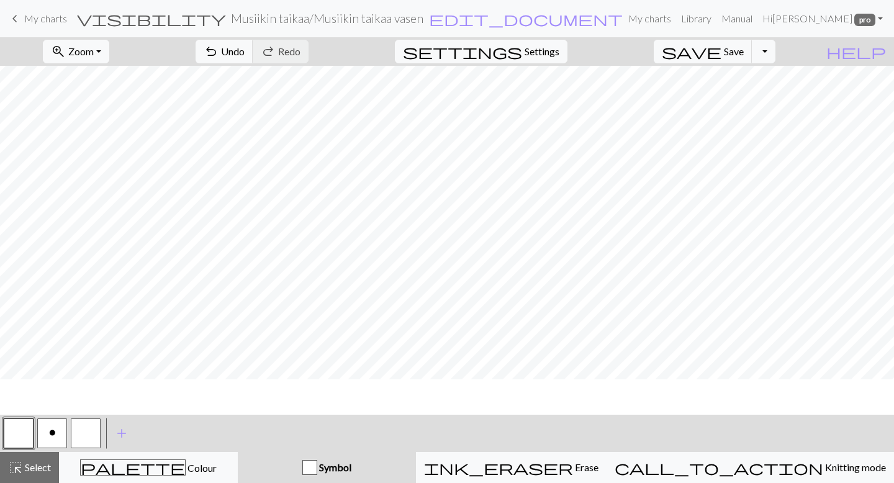
scroll to position [150, 0]
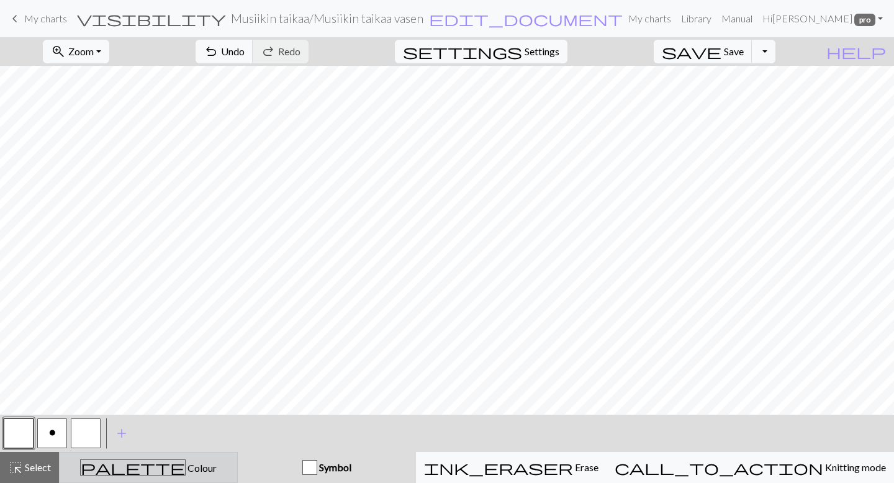
click at [94, 459] on div "palette Colour Colour" at bounding box center [148, 467] width 163 height 16
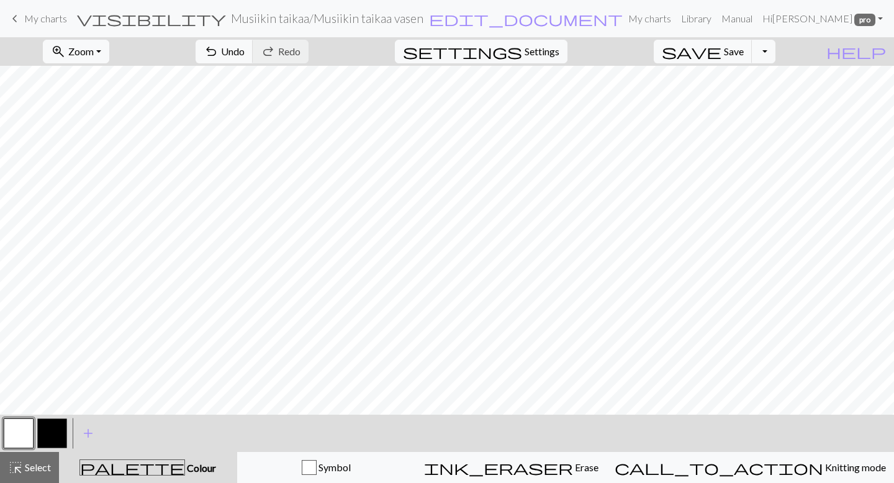
click at [55, 440] on button "button" at bounding box center [52, 433] width 30 height 30
click at [16, 427] on button "button" at bounding box center [19, 433] width 30 height 30
click at [49, 433] on button "button" at bounding box center [52, 433] width 30 height 30
click at [15, 439] on button "button" at bounding box center [19, 433] width 30 height 30
click at [47, 429] on button "button" at bounding box center [52, 433] width 30 height 30
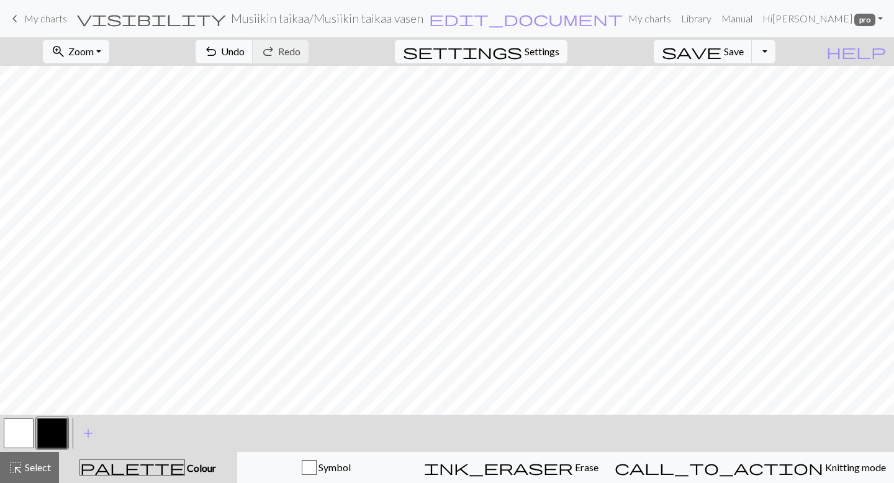
click at [14, 427] on button "button" at bounding box center [19, 433] width 30 height 30
click at [52, 431] on button "button" at bounding box center [52, 433] width 30 height 30
click at [22, 421] on button "button" at bounding box center [19, 433] width 30 height 30
click at [53, 434] on button "button" at bounding box center [52, 433] width 30 height 30
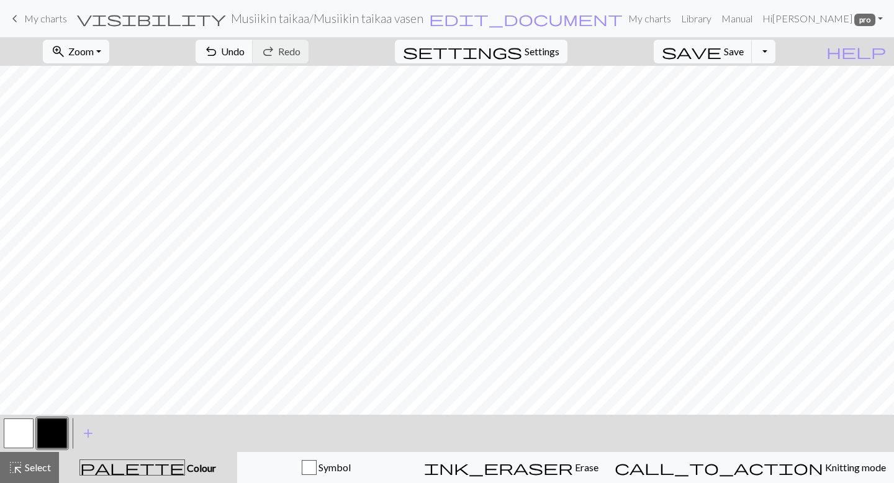
click at [21, 439] on button "button" at bounding box center [19, 433] width 30 height 30
click at [53, 431] on button "button" at bounding box center [52, 433] width 30 height 30
click at [25, 431] on button "button" at bounding box center [19, 433] width 30 height 30
click at [653, 43] on div "zoom_in Zoom Zoom Fit all Fit width Fit height 50% 100% 150% 200% undo Undo Und…" at bounding box center [409, 51] width 818 height 29
click at [721, 48] on span "save" at bounding box center [692, 51] width 60 height 17
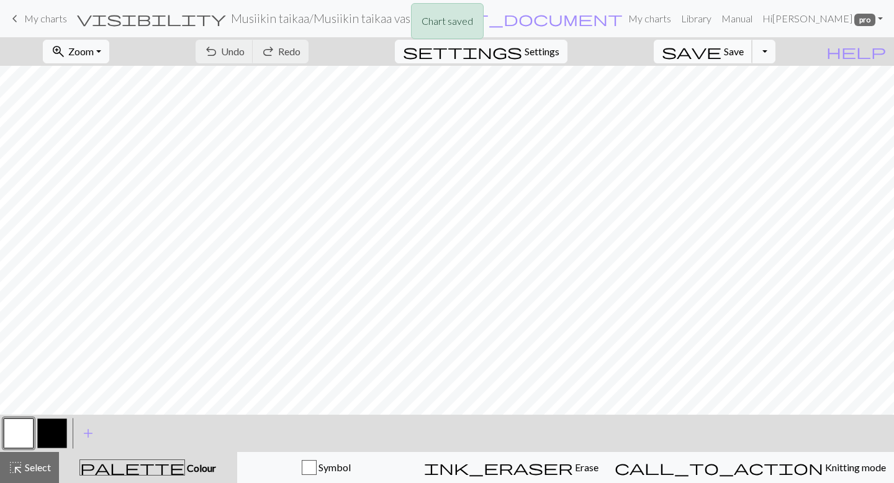
click at [743, 52] on span "Save" at bounding box center [734, 51] width 20 height 12
click at [17, 18] on span "keyboard_arrow_left" at bounding box center [14, 18] width 15 height 17
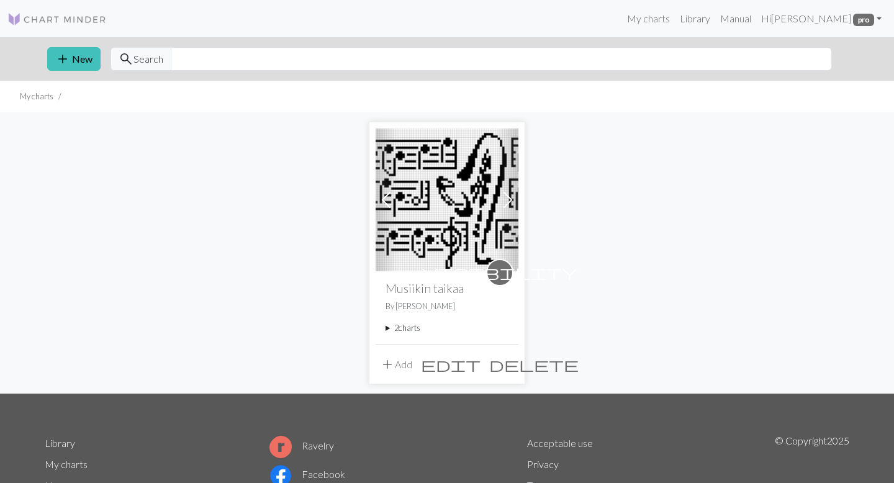
click at [408, 331] on summary "2 charts" at bounding box center [446, 328] width 123 height 12
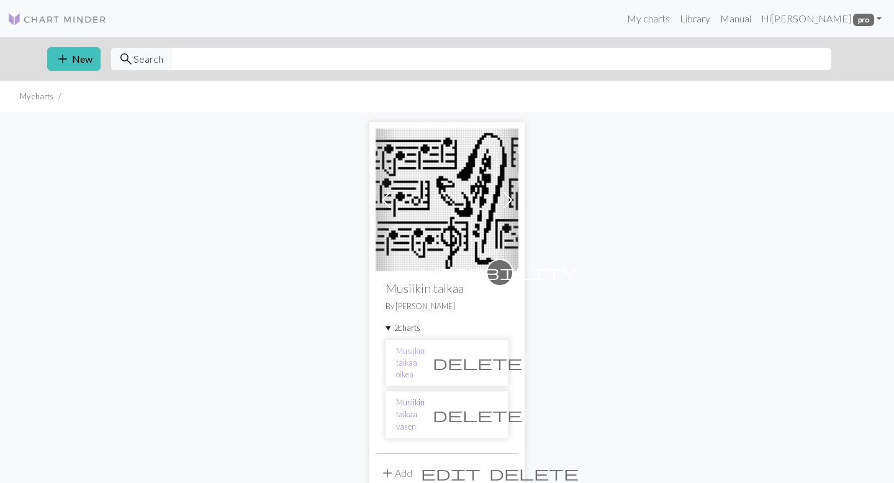
click at [418, 397] on link "Musiikin taikaa vasen" at bounding box center [410, 415] width 29 height 36
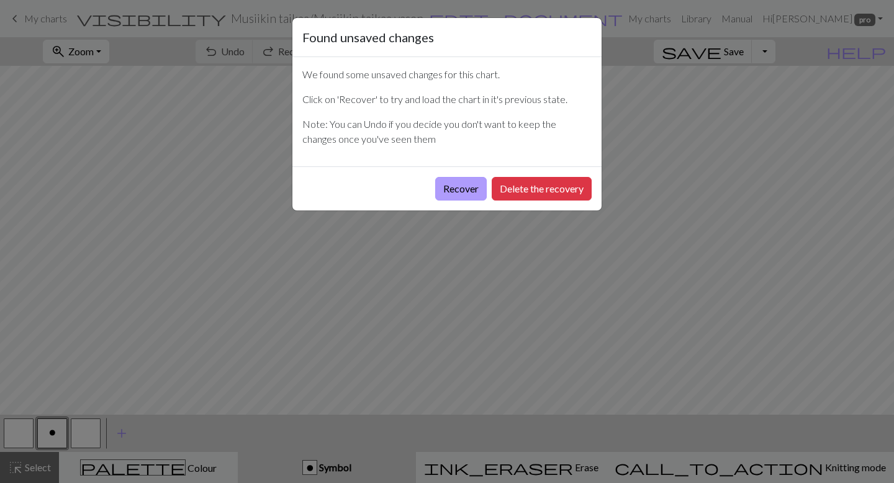
click at [457, 191] on button "Recover" at bounding box center [461, 189] width 52 height 24
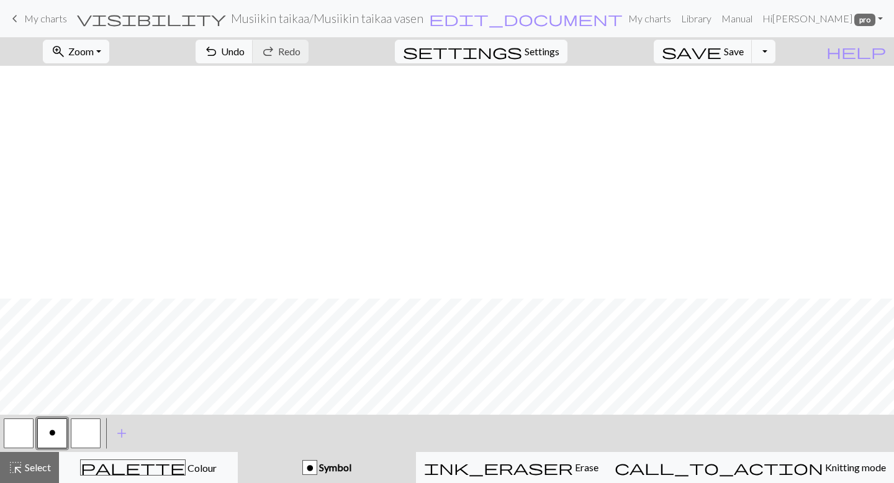
scroll to position [357, 0]
click at [94, 48] on span "Zoom" at bounding box center [80, 51] width 25 height 12
click at [102, 99] on button "Fit width" at bounding box center [92, 99] width 98 height 20
